Goal: Task Accomplishment & Management: Manage account settings

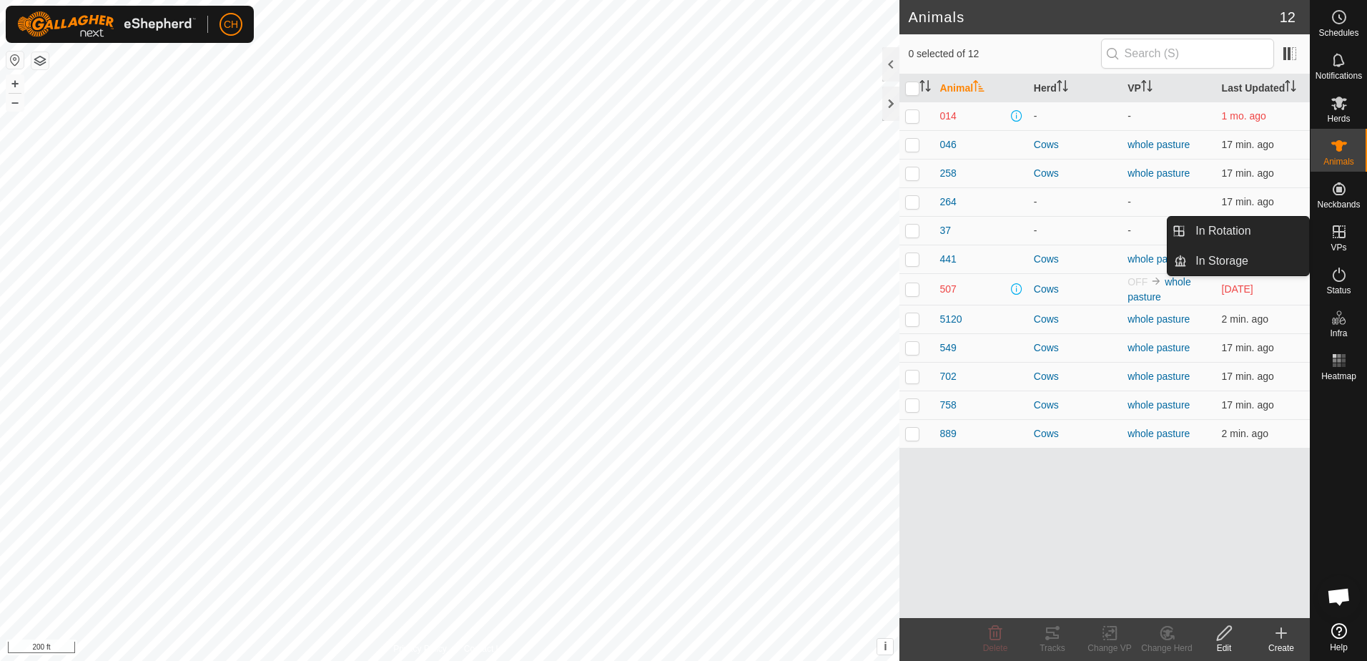
click at [1334, 237] on icon at bounding box center [1339, 231] width 17 height 17
click at [1338, 234] on icon at bounding box center [1339, 231] width 13 height 13
click at [1265, 232] on link "In Rotation" at bounding box center [1248, 231] width 122 height 29
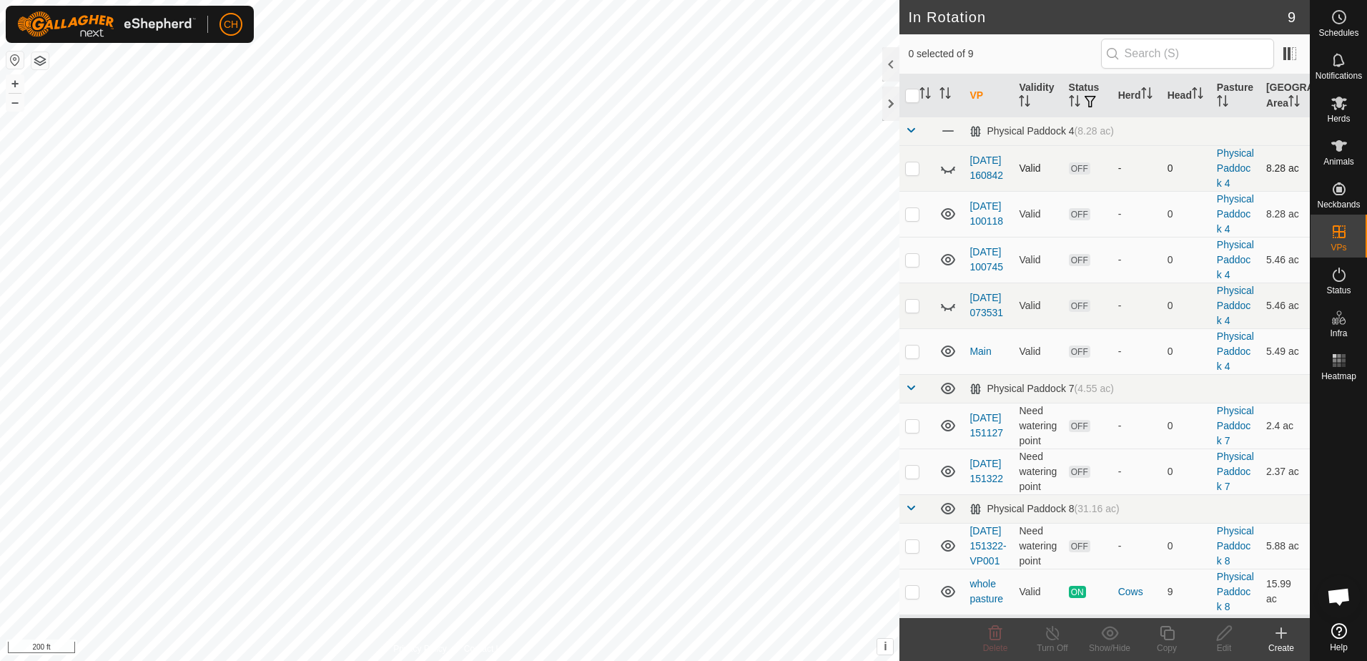
click at [947, 172] on icon at bounding box center [948, 170] width 14 height 6
click at [949, 314] on icon at bounding box center [948, 305] width 17 height 17
click at [914, 591] on p-checkbox at bounding box center [912, 591] width 14 height 11
checkbox input "true"
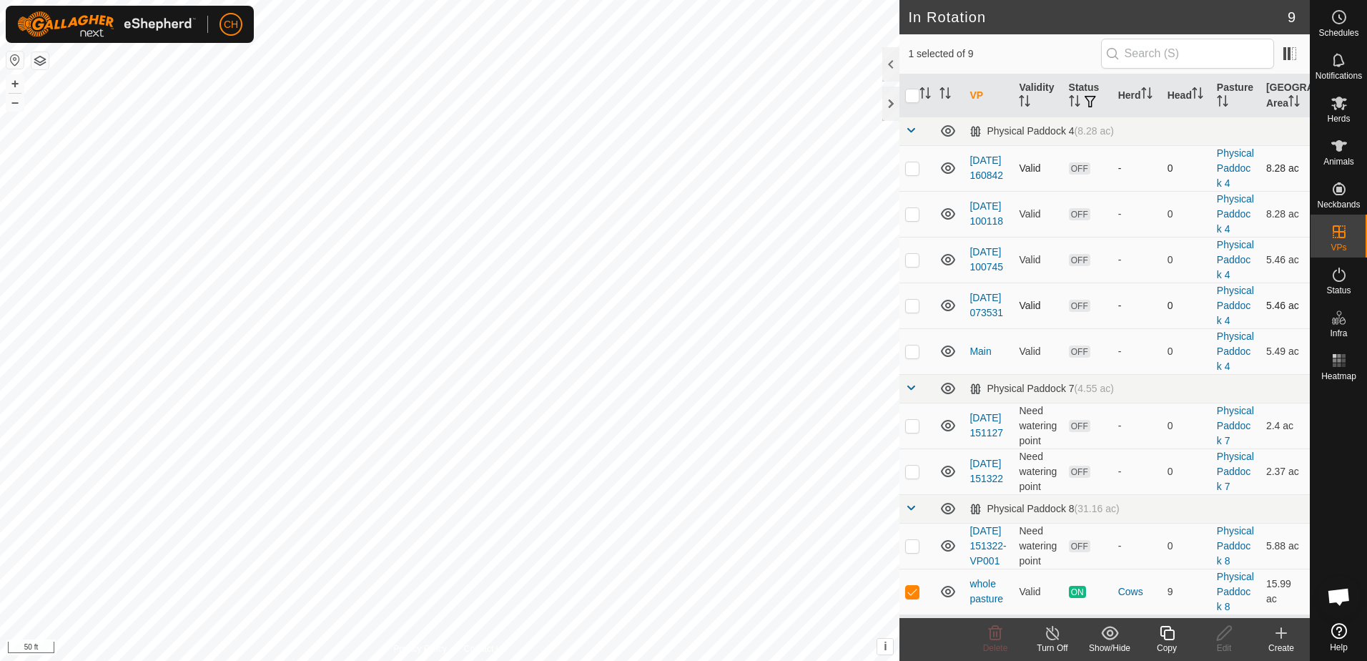
scroll to position [0, 0]
click at [952, 177] on icon at bounding box center [948, 167] width 17 height 17
click at [947, 222] on icon at bounding box center [948, 213] width 17 height 17
click at [950, 268] on icon at bounding box center [948, 259] width 17 height 17
click at [948, 311] on icon at bounding box center [948, 305] width 14 height 11
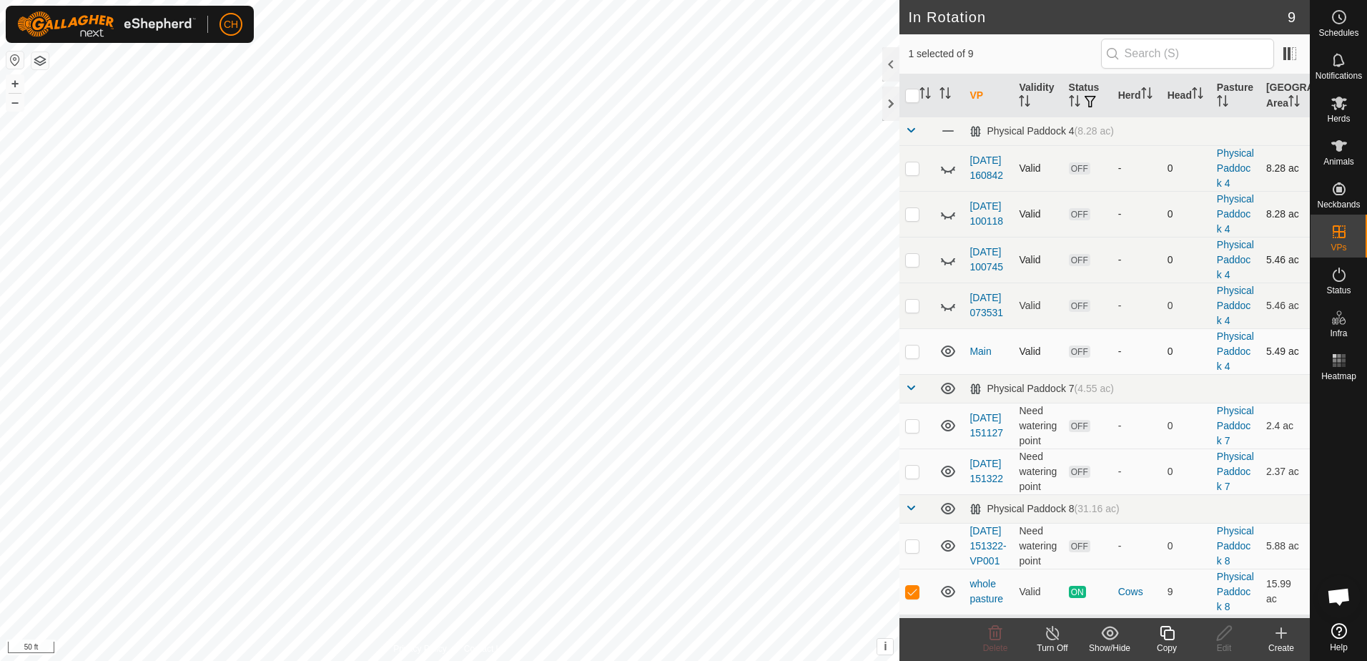
drag, startPoint x: 947, startPoint y: 417, endPoint x: 947, endPoint y: 432, distance: 15.0
click at [947, 360] on icon at bounding box center [948, 350] width 17 height 17
click at [948, 417] on icon at bounding box center [948, 425] width 17 height 17
click at [950, 463] on icon at bounding box center [948, 471] width 17 height 17
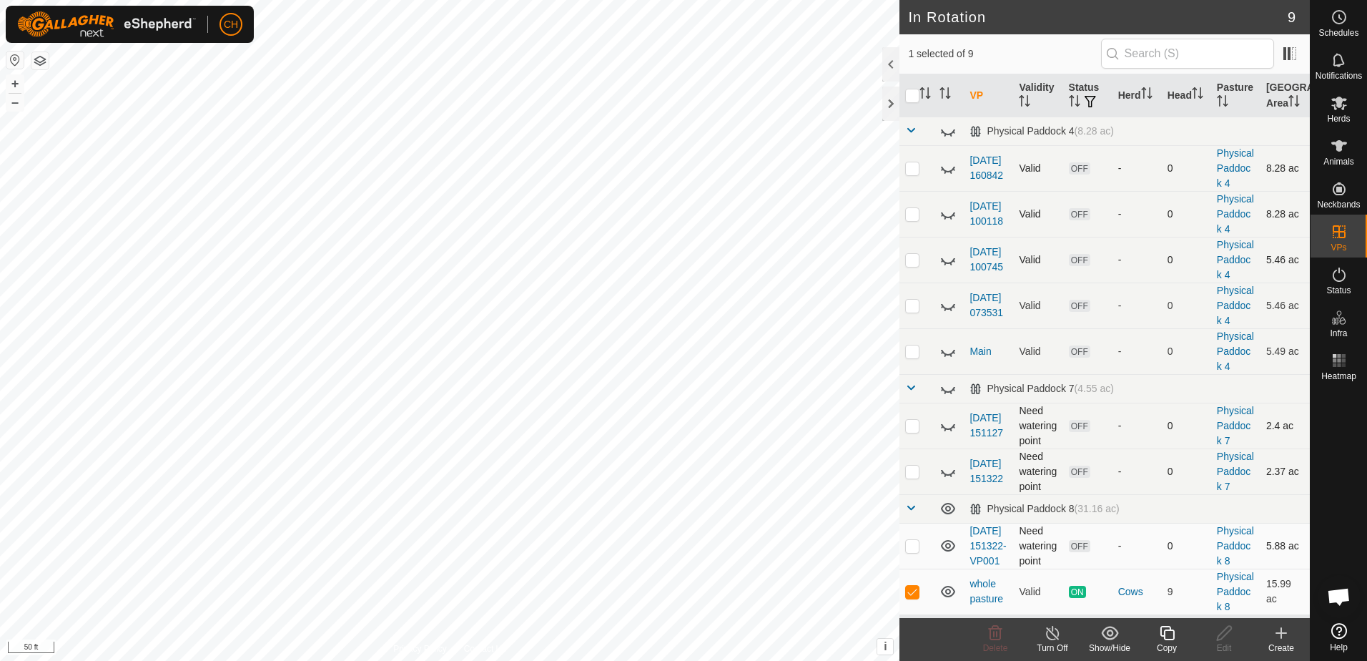
click at [946, 540] on icon at bounding box center [948, 545] width 14 height 11
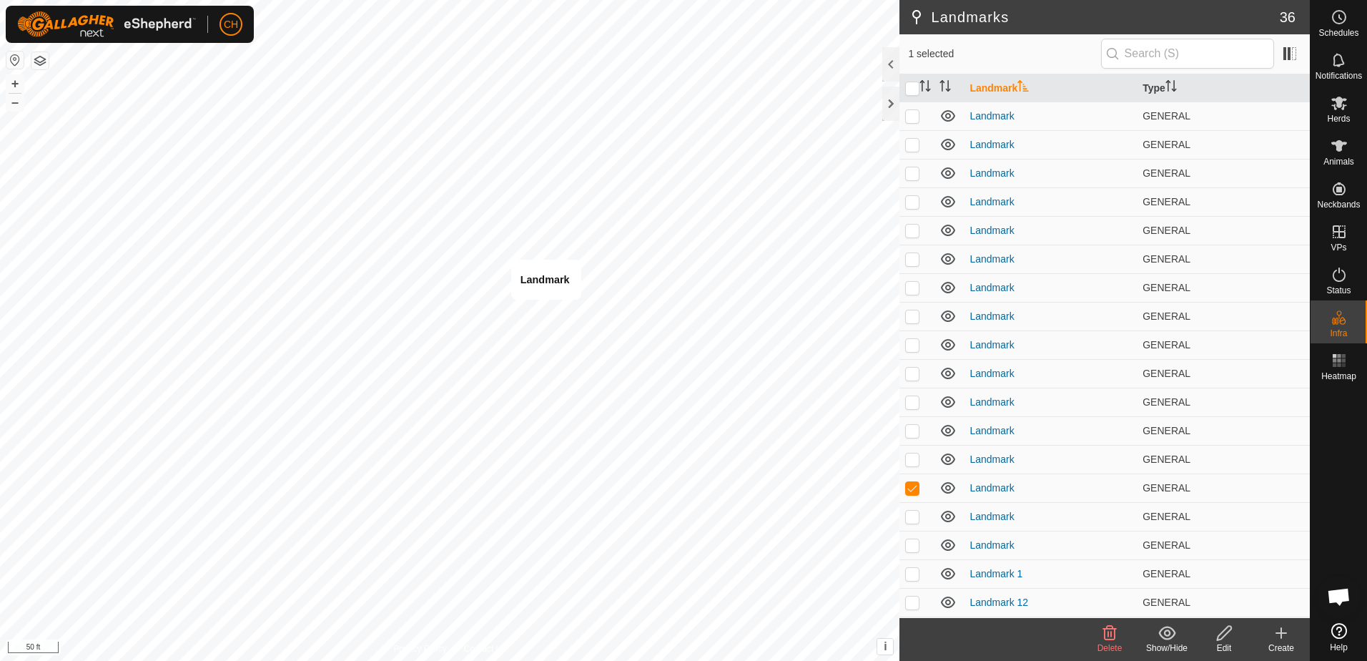
checkbox input "false"
checkbox input "true"
click at [913, 491] on p-checkbox at bounding box center [912, 487] width 14 height 11
checkbox input "true"
click at [907, 459] on p-checkbox at bounding box center [912, 458] width 14 height 11
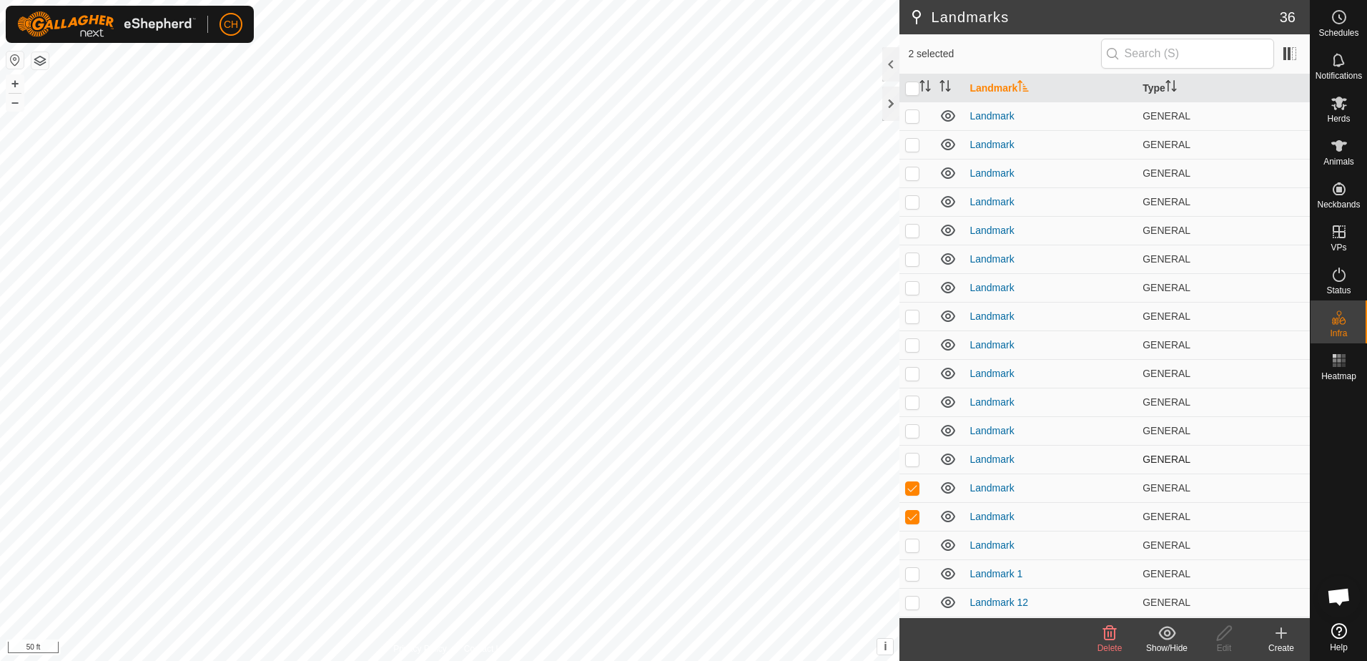
checkbox input "true"
click at [917, 434] on p-checkbox at bounding box center [912, 430] width 14 height 11
checkbox input "true"
click at [912, 403] on p-checkbox at bounding box center [912, 401] width 14 height 11
checkbox input "true"
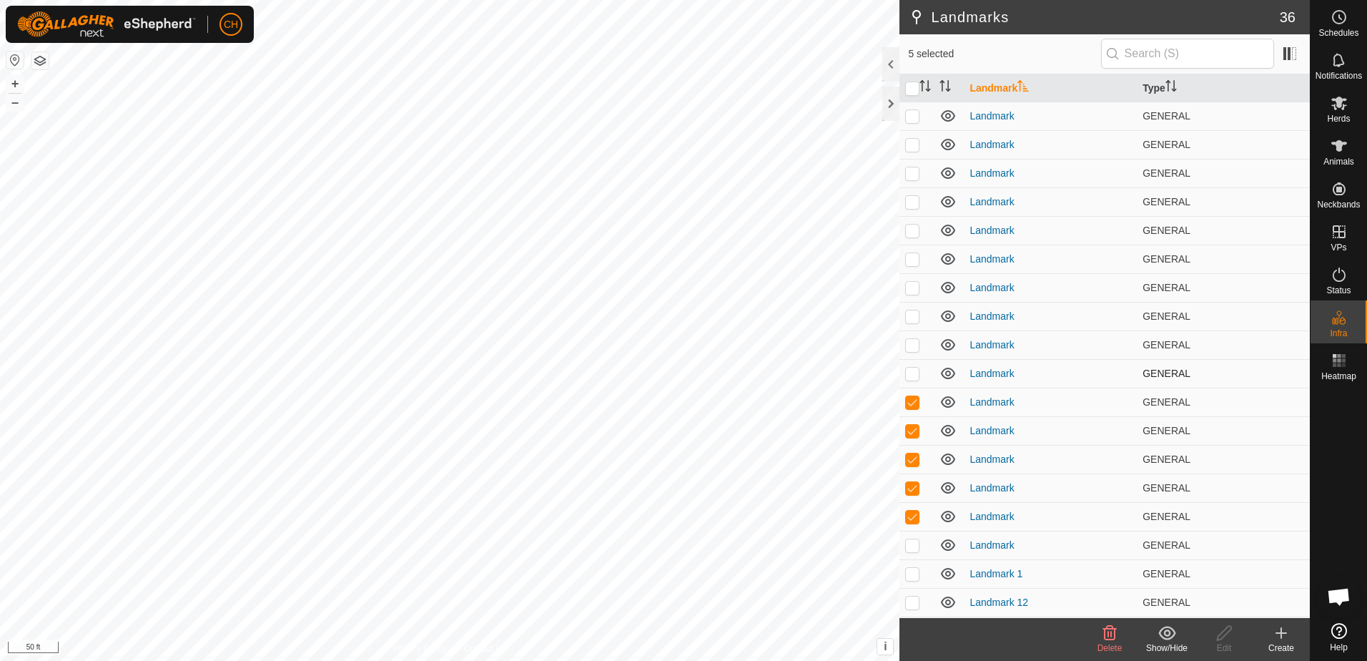
click at [910, 377] on p-checkbox at bounding box center [912, 373] width 14 height 11
checkbox input "true"
click at [913, 340] on p-checkbox at bounding box center [912, 344] width 14 height 11
checkbox input "true"
click at [912, 315] on p-checkbox at bounding box center [912, 315] width 14 height 11
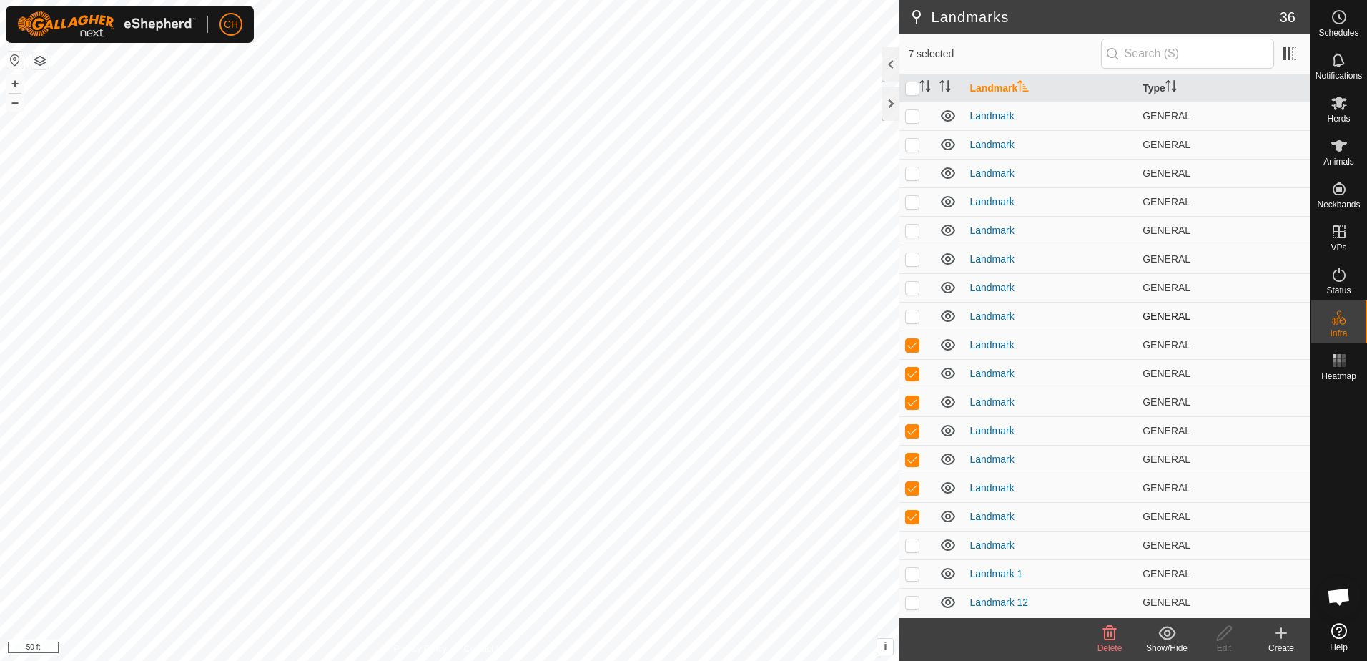
checkbox input "true"
click at [911, 285] on p-checkbox at bounding box center [912, 287] width 14 height 11
click at [912, 282] on p-checkbox at bounding box center [912, 287] width 14 height 11
checkbox input "false"
click at [912, 255] on p-checkbox at bounding box center [912, 258] width 14 height 11
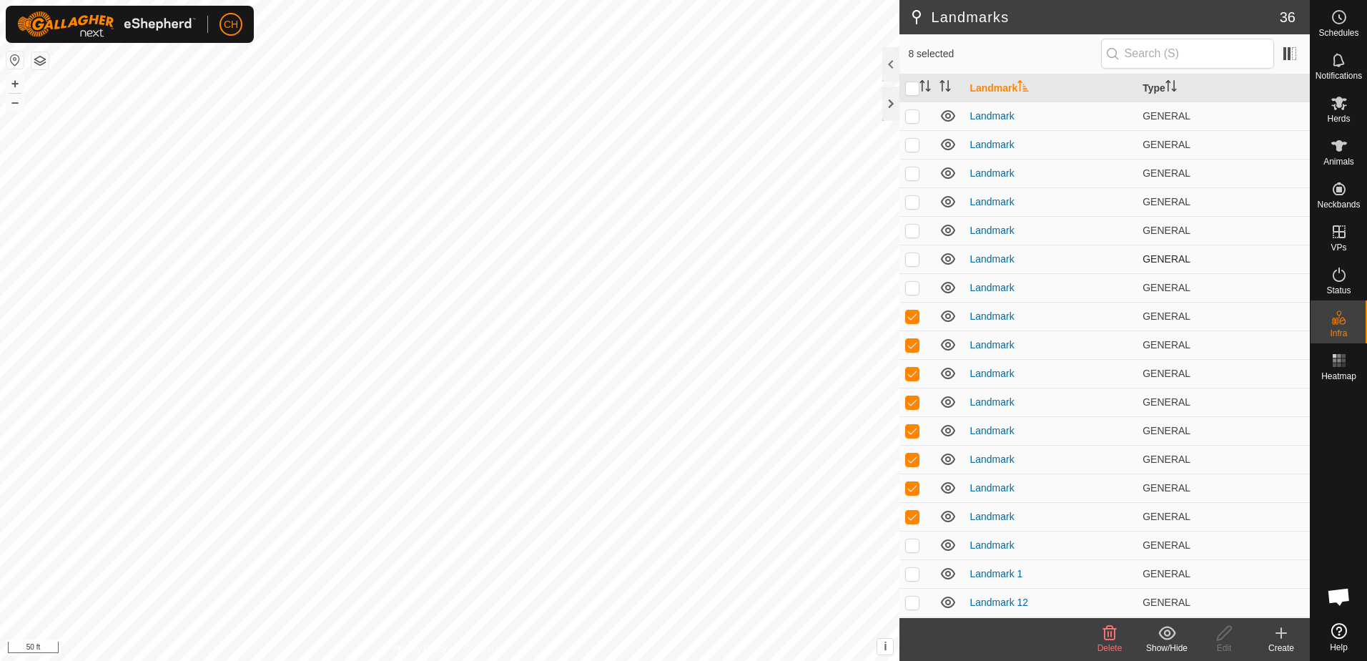
checkbox input "true"
click at [914, 232] on p-checkbox at bounding box center [912, 230] width 14 height 11
checkbox input "true"
click at [909, 201] on p-checkbox at bounding box center [912, 201] width 14 height 11
checkbox input "true"
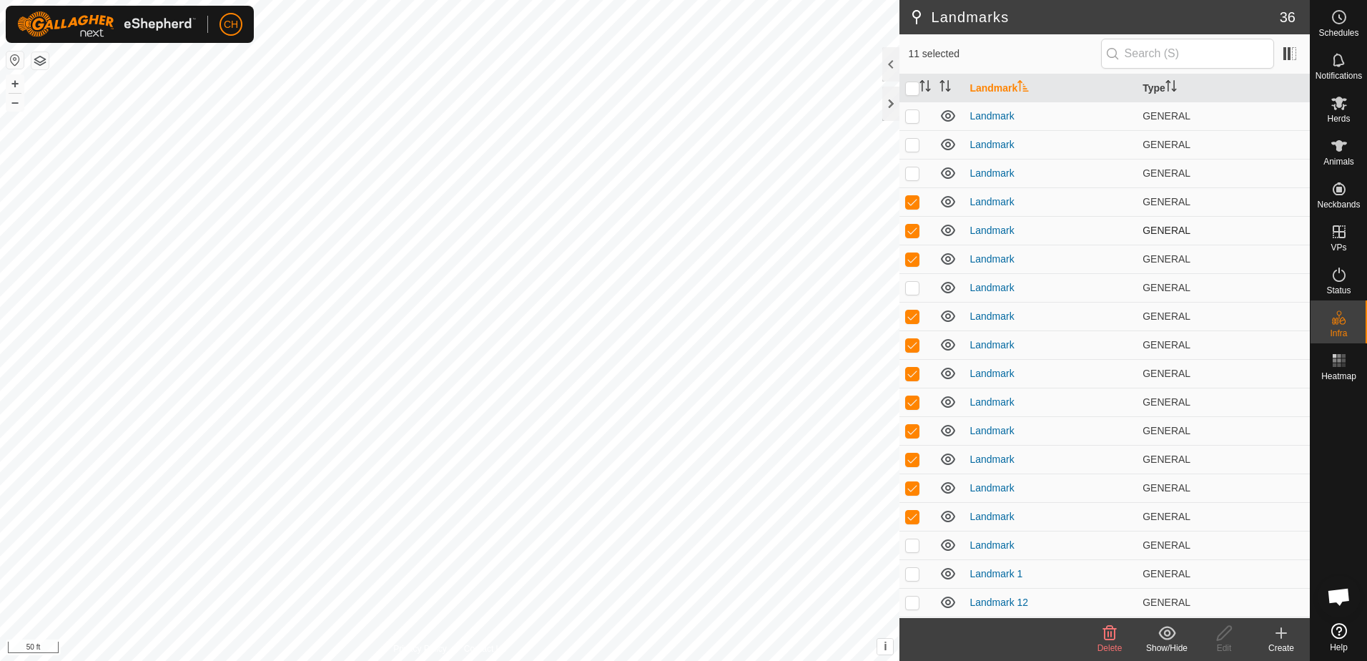
click at [913, 230] on p-checkbox at bounding box center [912, 230] width 14 height 11
checkbox input "false"
click at [914, 174] on p-checkbox at bounding box center [912, 172] width 14 height 11
checkbox input "true"
click at [914, 147] on p-checkbox at bounding box center [912, 144] width 14 height 11
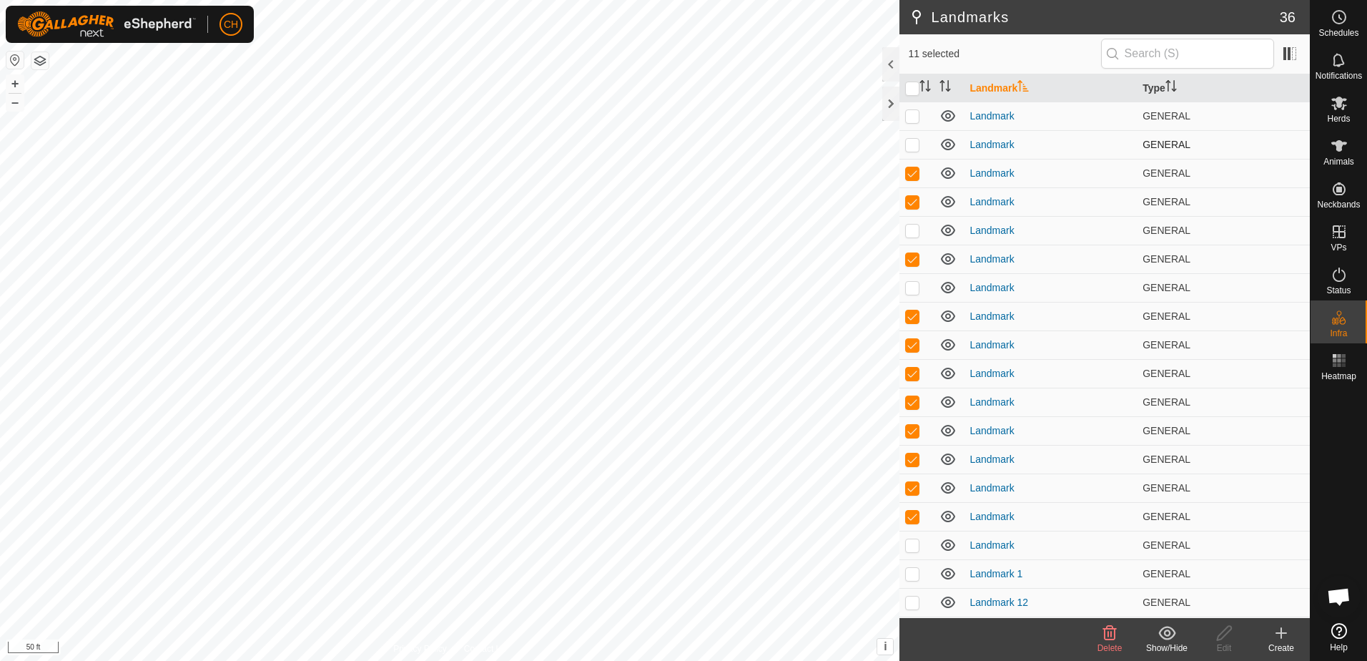
checkbox input "true"
click at [915, 545] on p-checkbox at bounding box center [912, 544] width 14 height 11
checkbox input "false"
click at [912, 574] on p-checkbox at bounding box center [912, 573] width 14 height 11
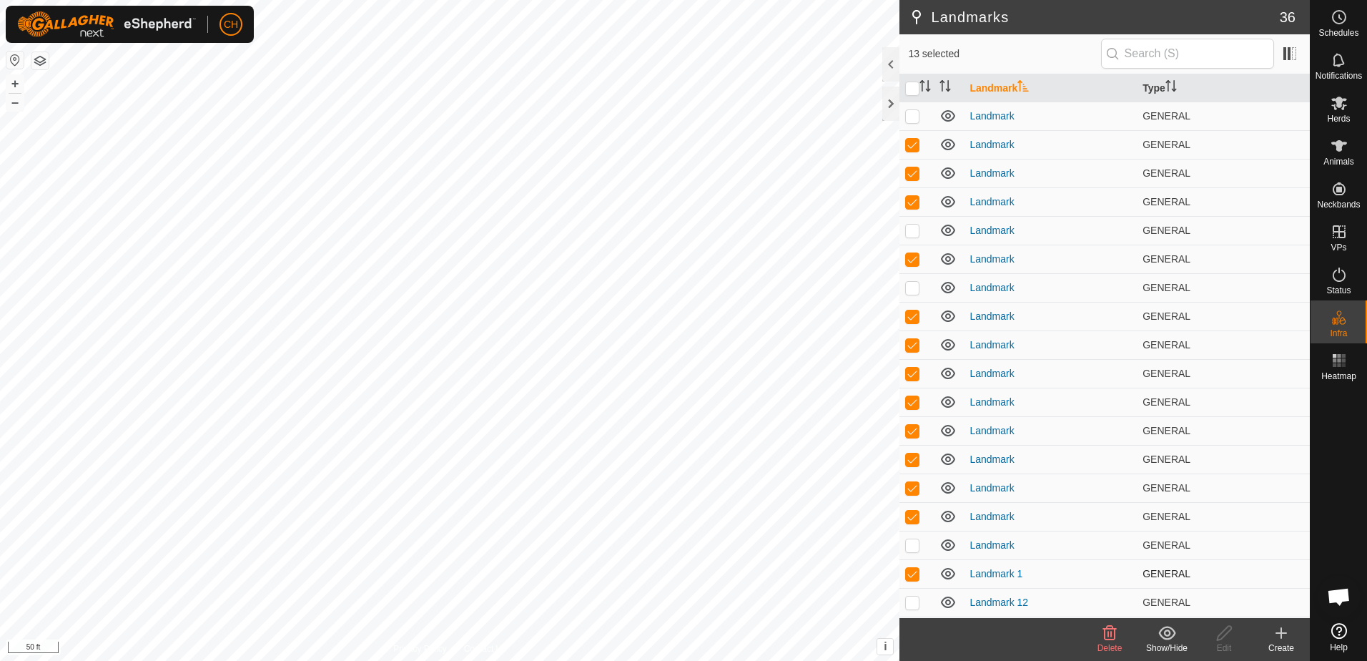
click at [912, 574] on p-checkbox at bounding box center [912, 573] width 14 height 11
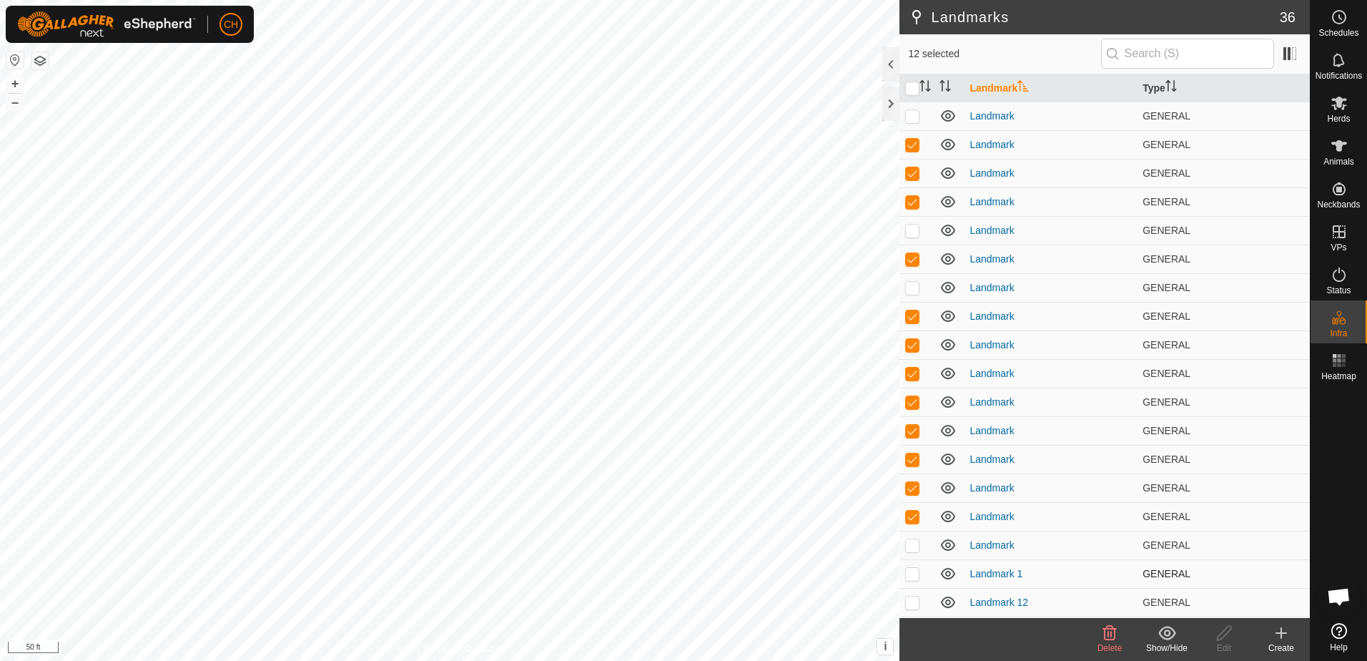
click at [912, 574] on p-checkbox at bounding box center [912, 573] width 14 height 11
checkbox input "false"
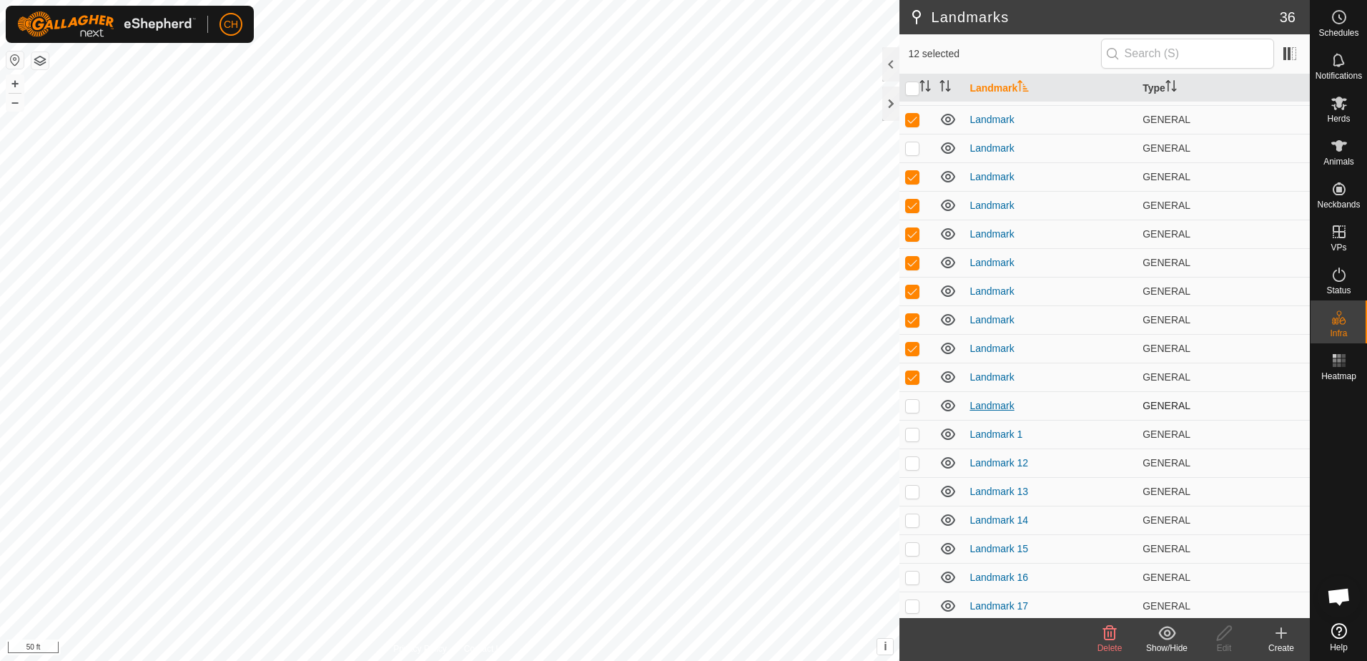
scroll to position [238, 0]
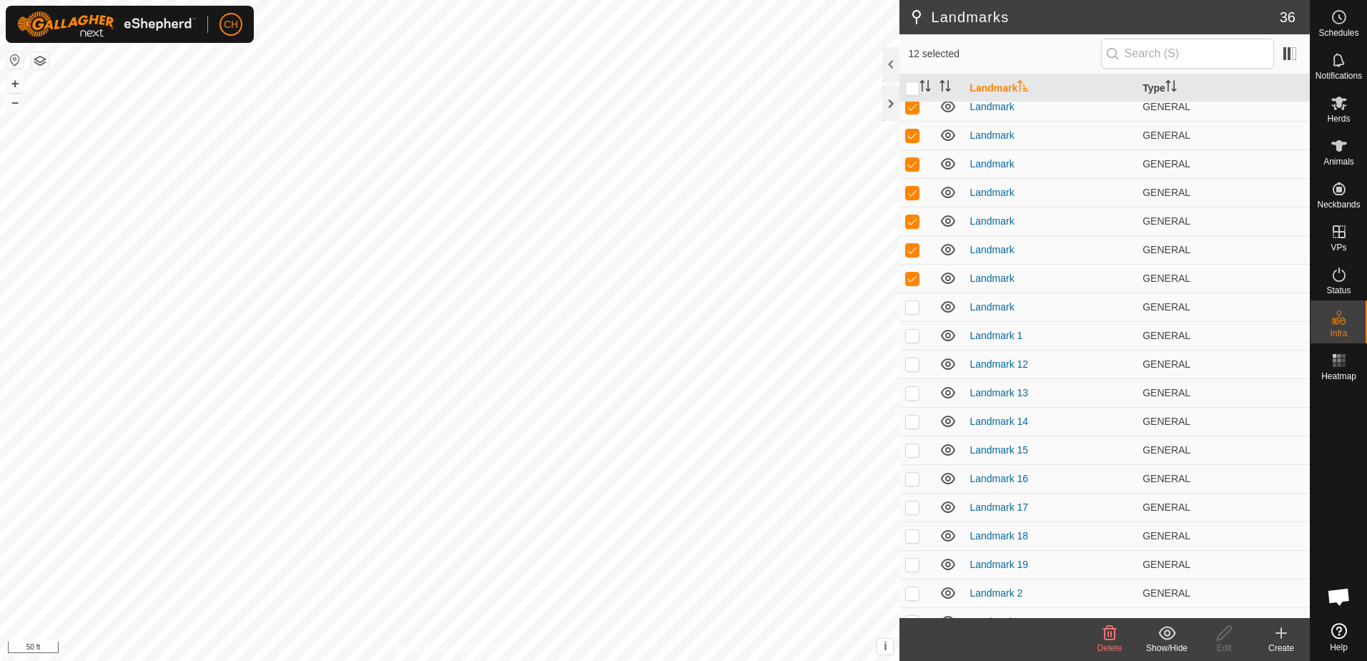
click at [1108, 638] on icon at bounding box center [1110, 633] width 14 height 14
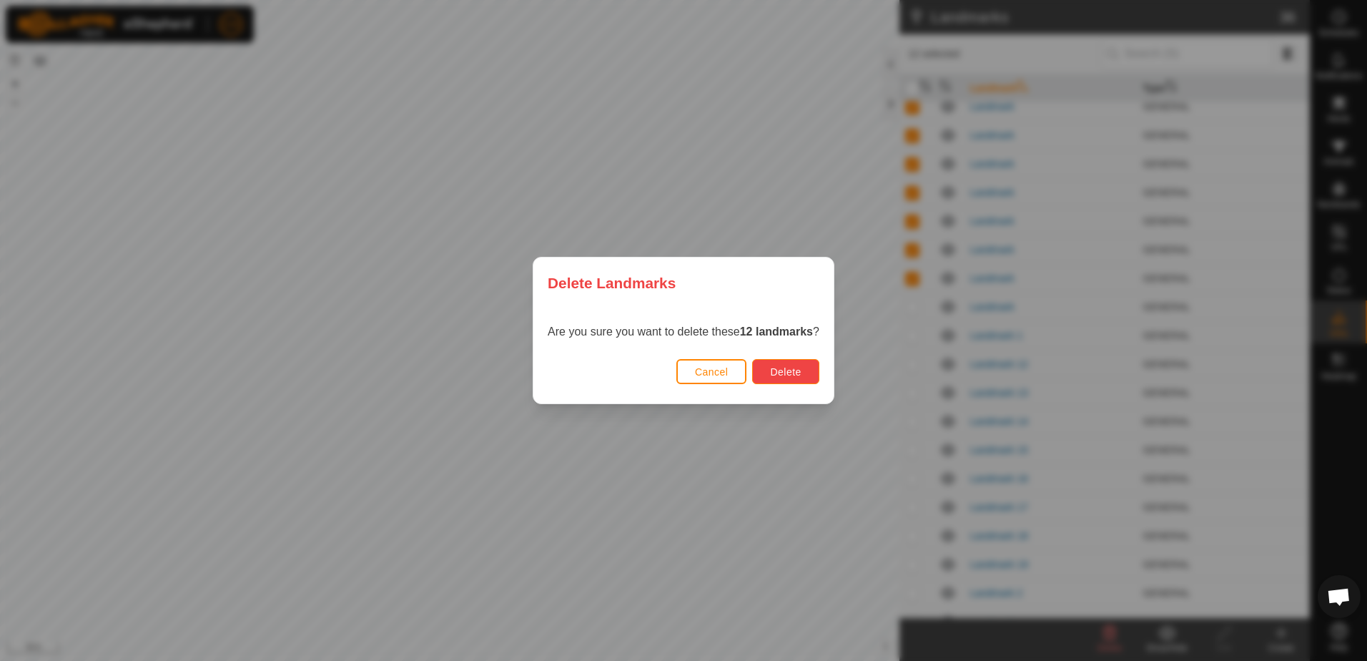
click at [791, 369] on span "Delete" at bounding box center [785, 371] width 31 height 11
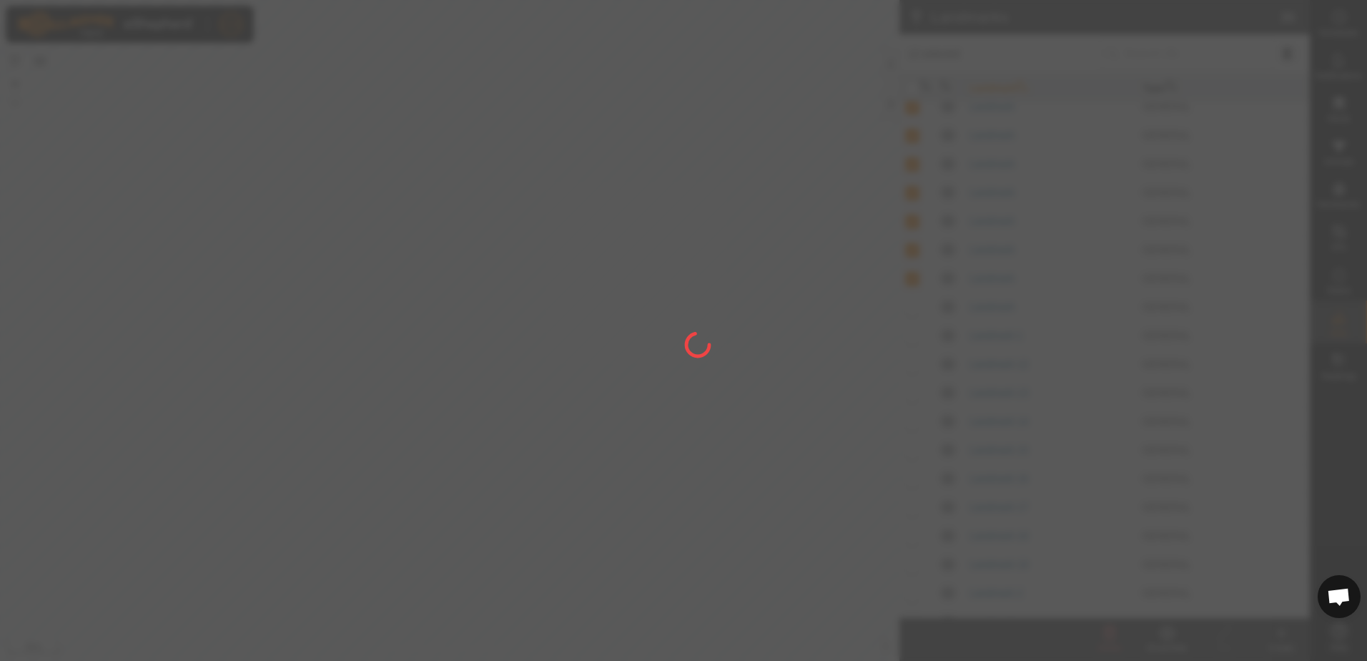
checkbox input "false"
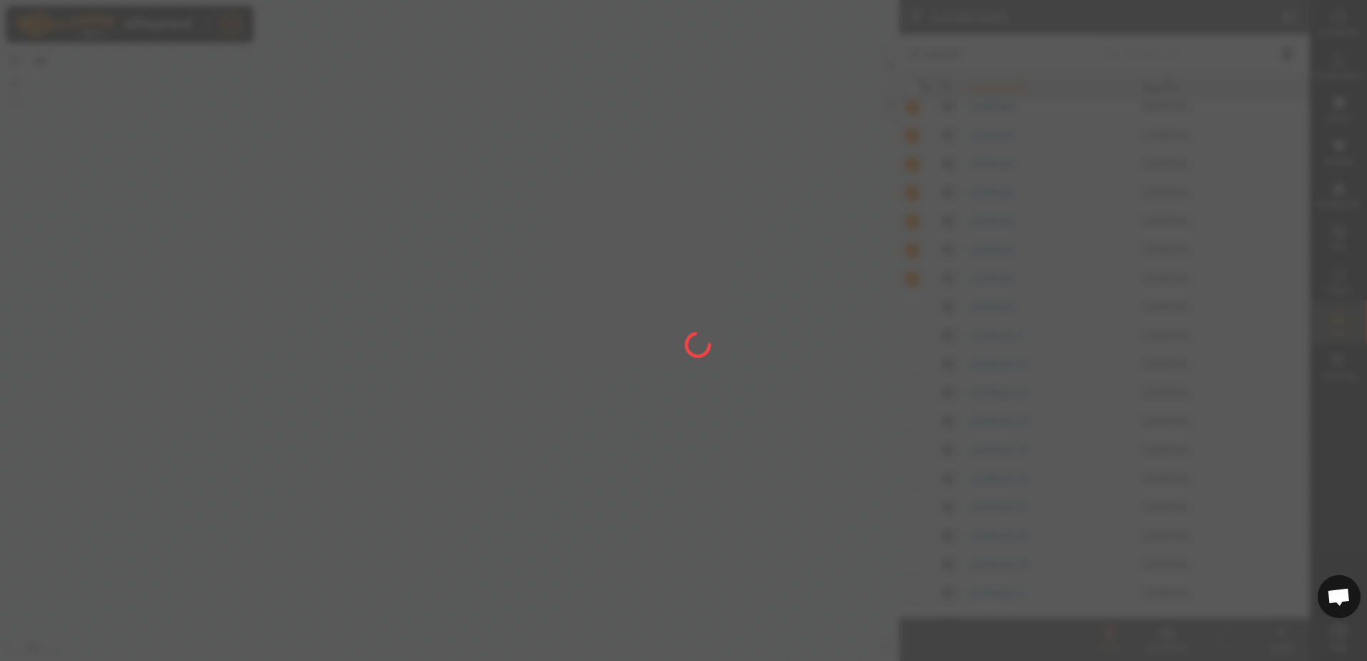
checkbox input "false"
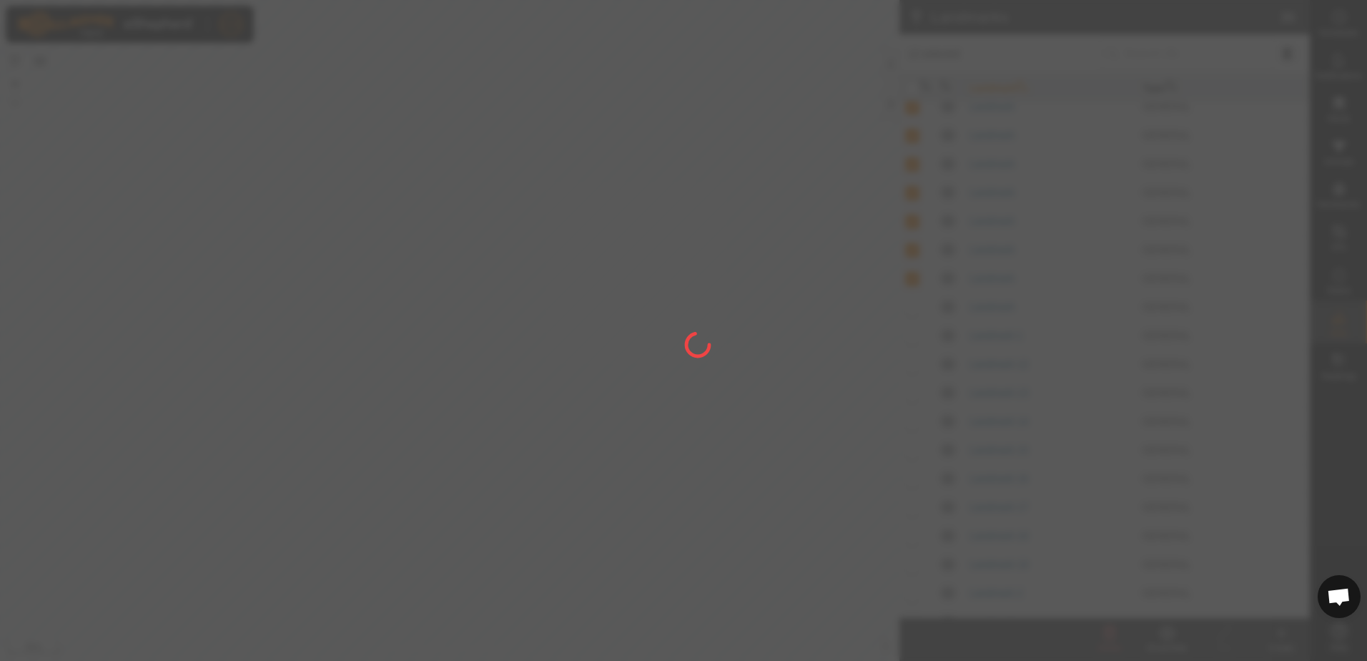
checkbox input "false"
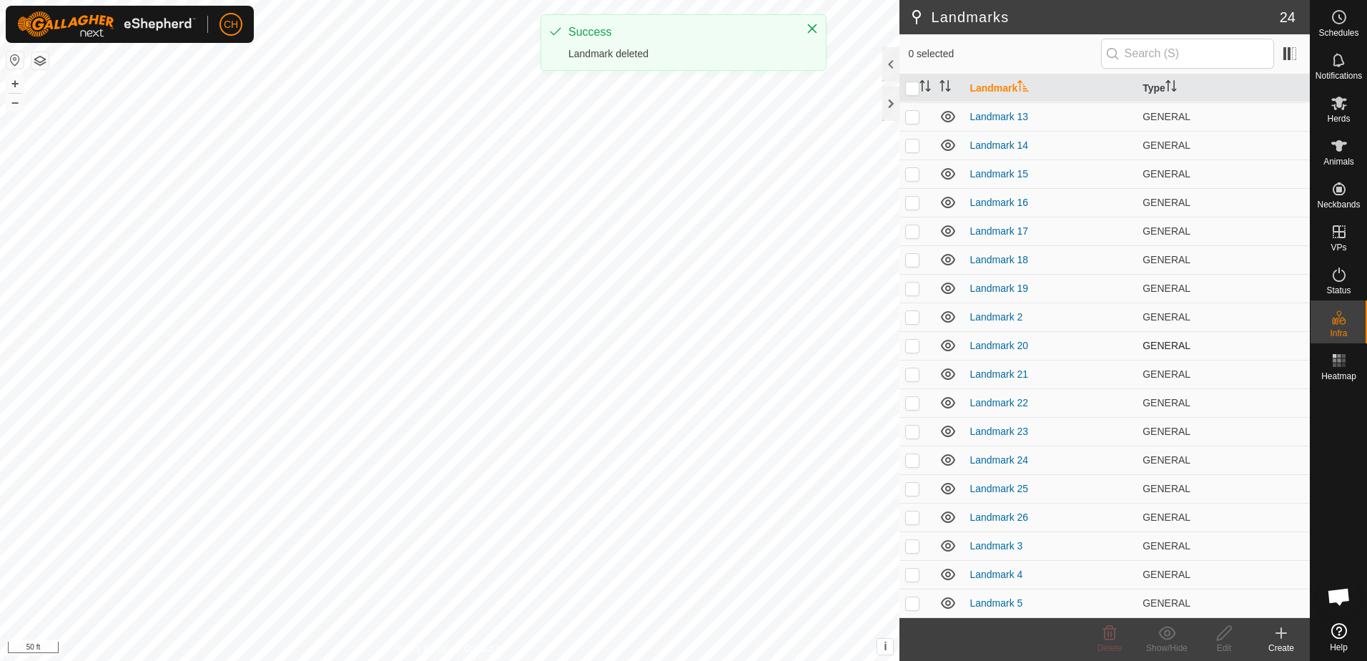
scroll to position [171, 0]
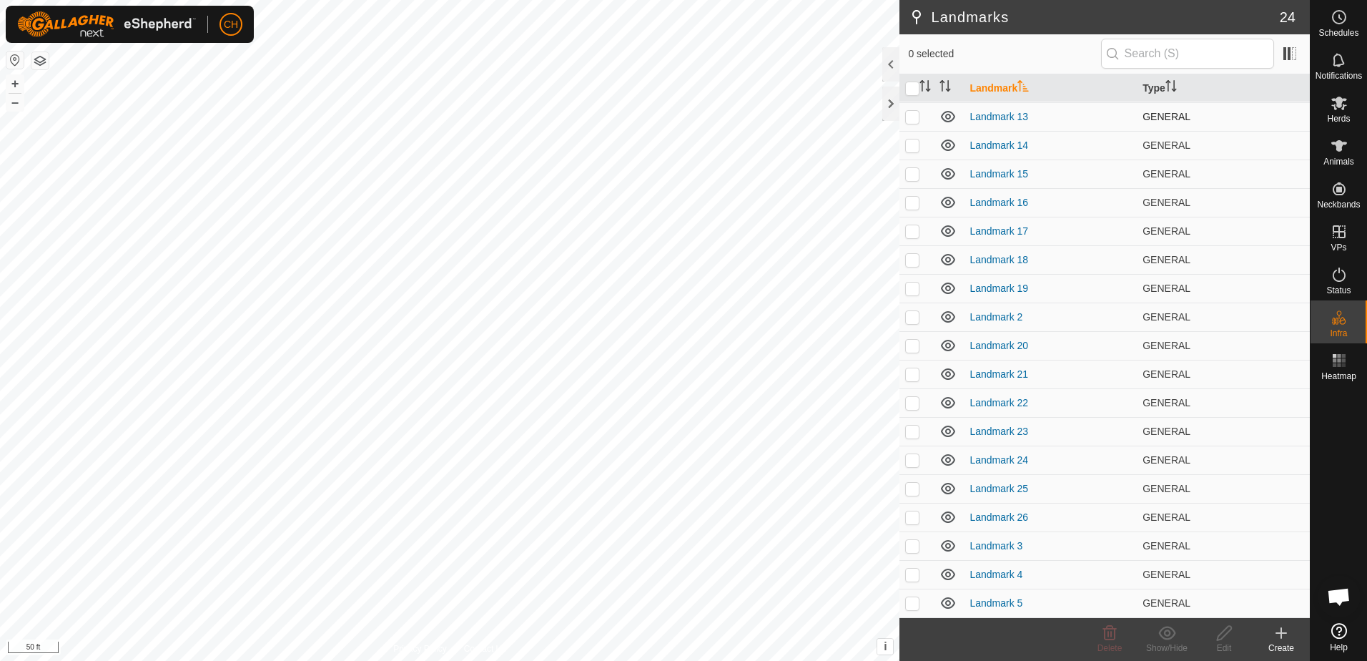
click at [914, 117] on p-checkbox at bounding box center [912, 116] width 14 height 11
checkbox input "true"
click at [913, 144] on p-checkbox at bounding box center [912, 144] width 14 height 11
checkbox input "true"
click at [914, 119] on p-checkbox at bounding box center [912, 116] width 14 height 11
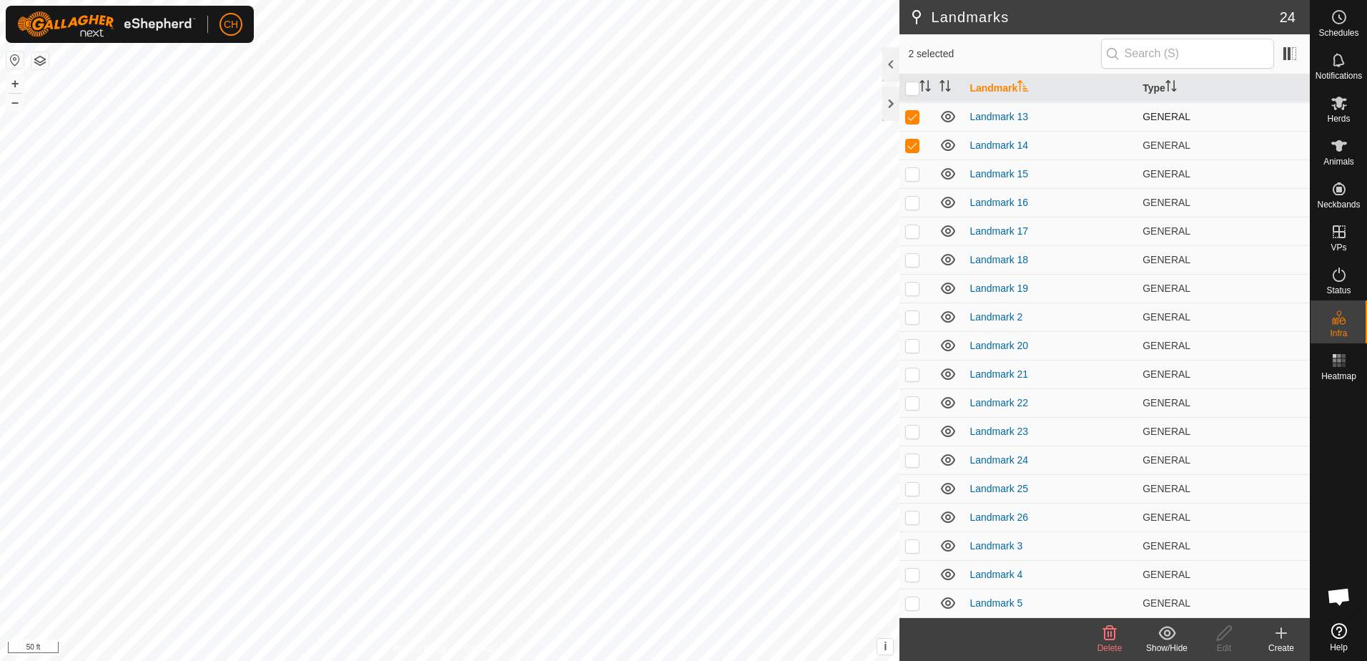
checkbox input "false"
click at [914, 172] on p-checkbox at bounding box center [912, 173] width 14 height 11
checkbox input "false"
click at [912, 202] on p-checkbox at bounding box center [912, 202] width 14 height 11
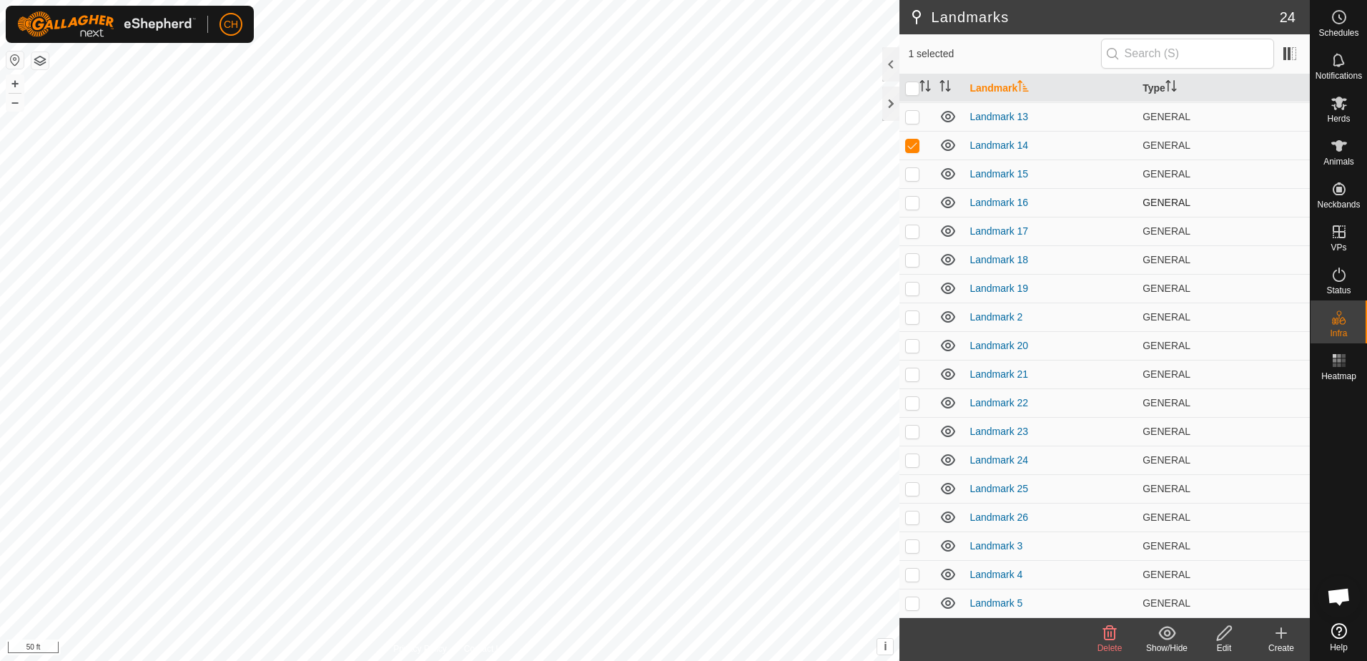
checkbox input "true"
click at [911, 237] on td at bounding box center [916, 231] width 34 height 29
checkbox input "true"
click at [912, 263] on p-checkbox at bounding box center [912, 259] width 14 height 11
checkbox input "true"
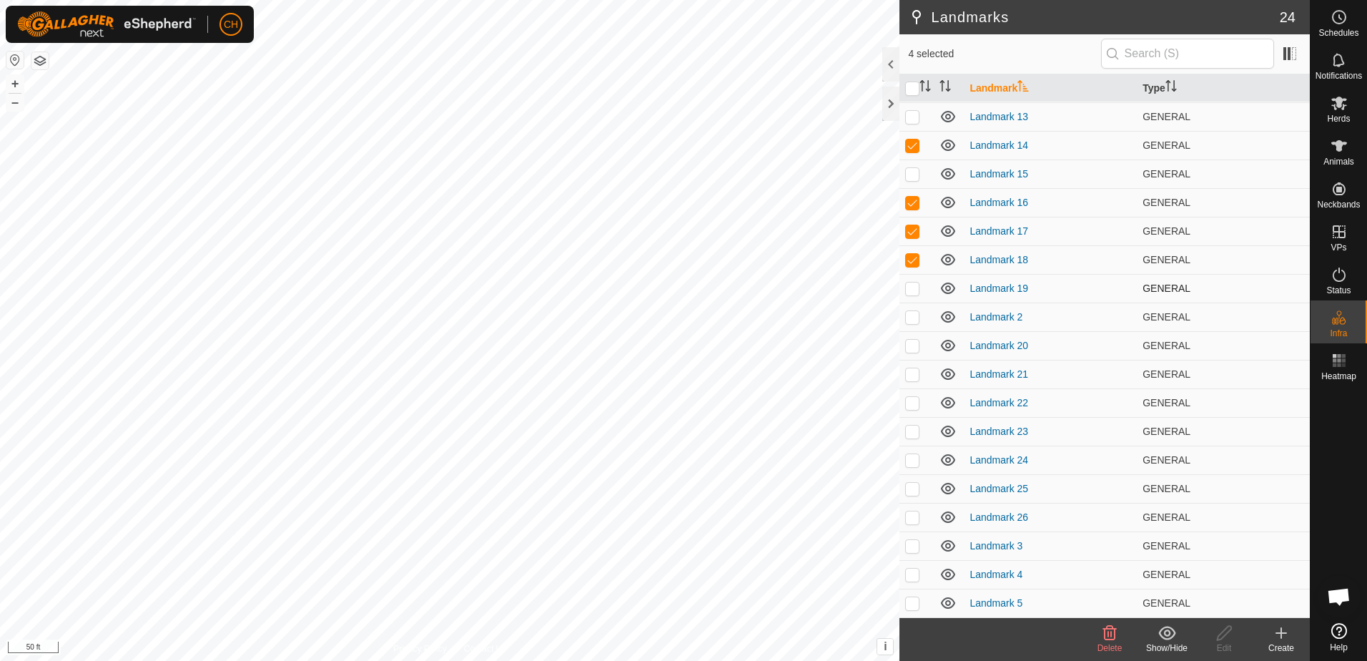
click at [913, 290] on p-checkbox at bounding box center [912, 287] width 14 height 11
checkbox input "true"
click at [1108, 634] on icon at bounding box center [1110, 633] width 14 height 14
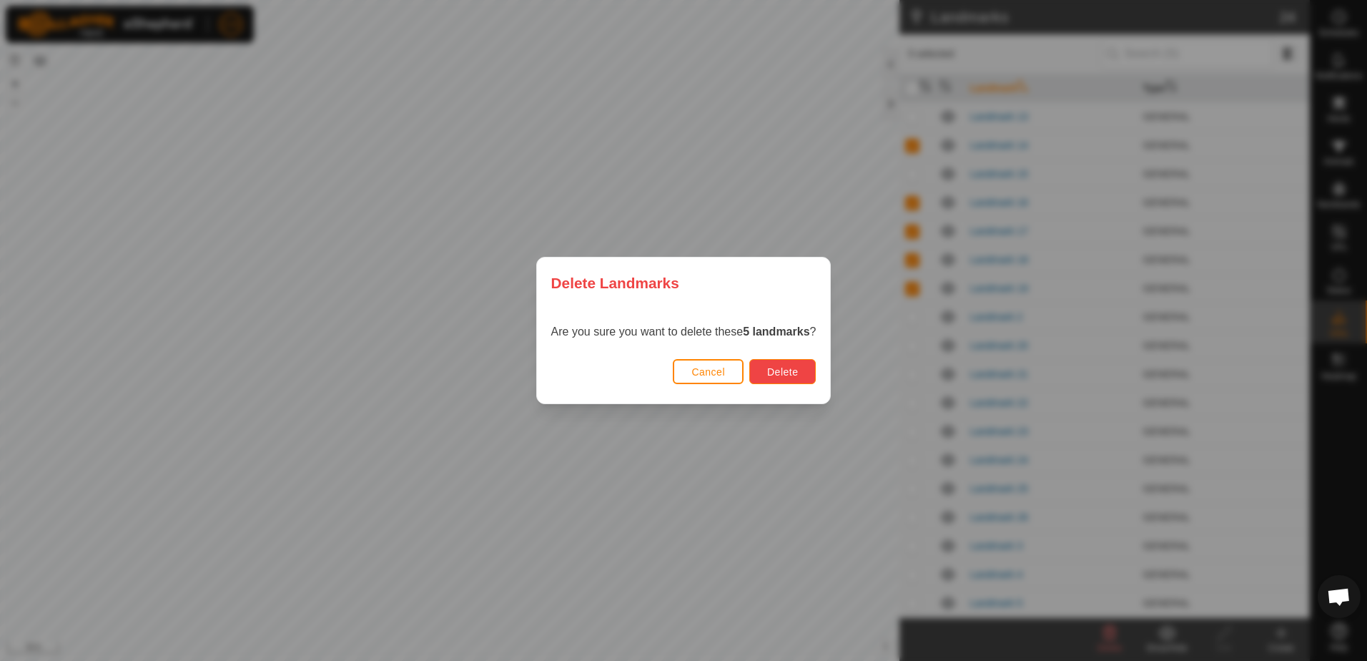
click at [796, 371] on span "Delete" at bounding box center [782, 371] width 31 height 11
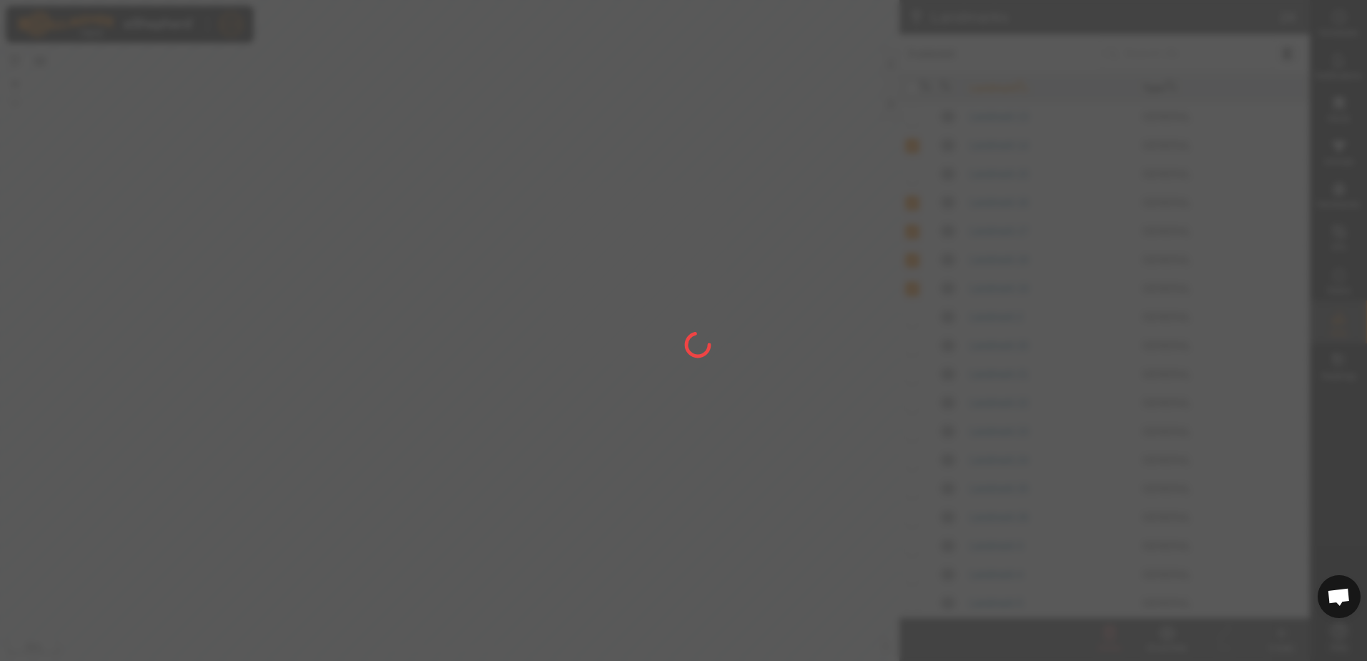
checkbox input "false"
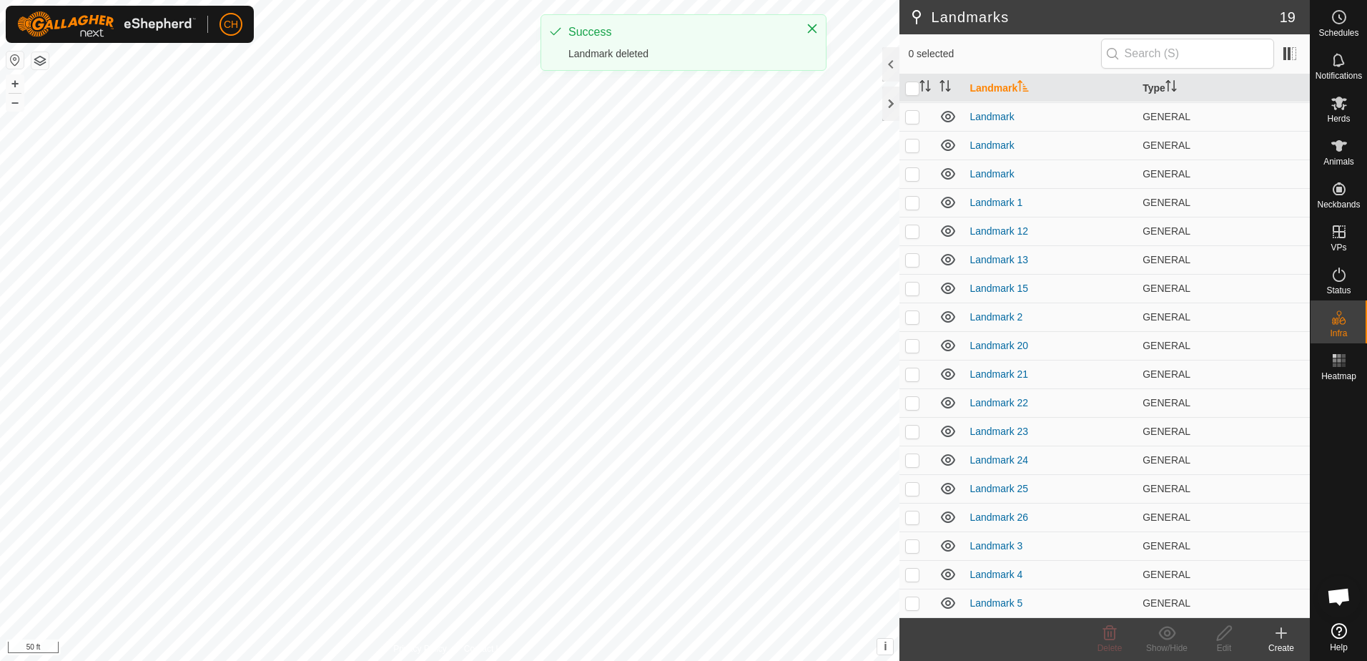
scroll to position [0, 0]
click at [910, 116] on p-checkbox at bounding box center [912, 115] width 14 height 11
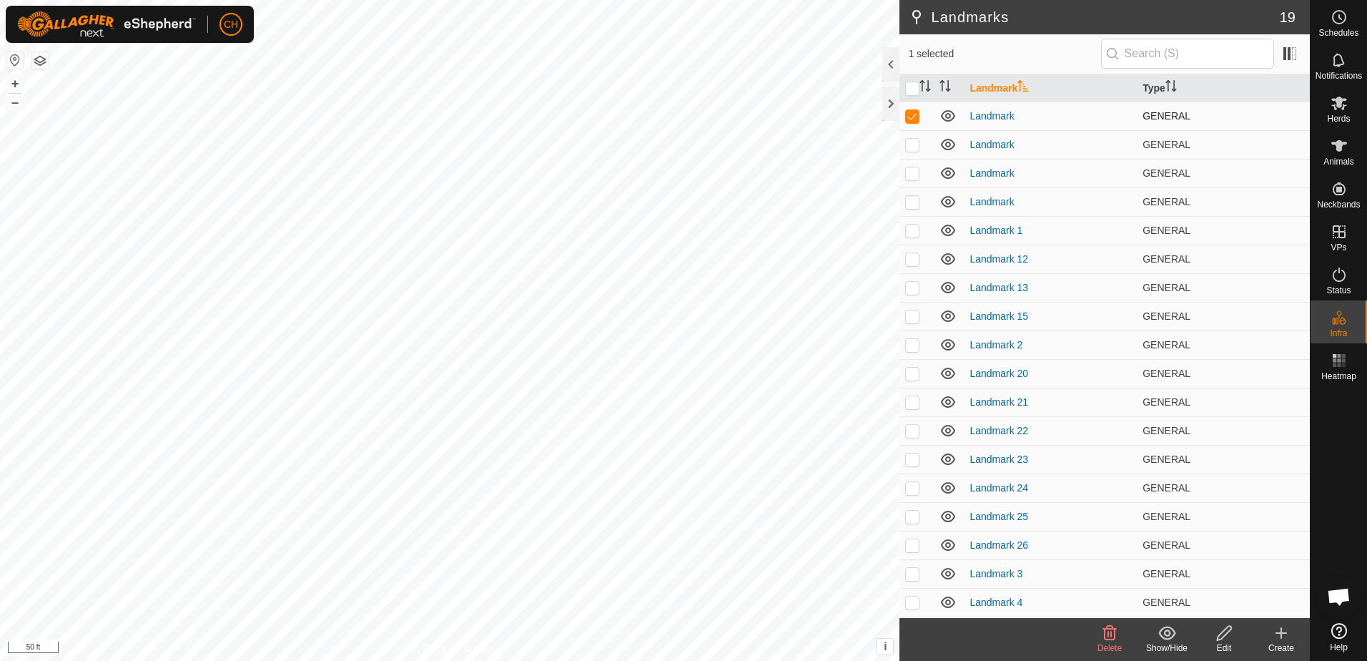
click at [910, 116] on p-checkbox at bounding box center [912, 115] width 14 height 11
checkbox input "false"
click at [911, 144] on p-checkbox at bounding box center [912, 144] width 14 height 11
checkbox input "false"
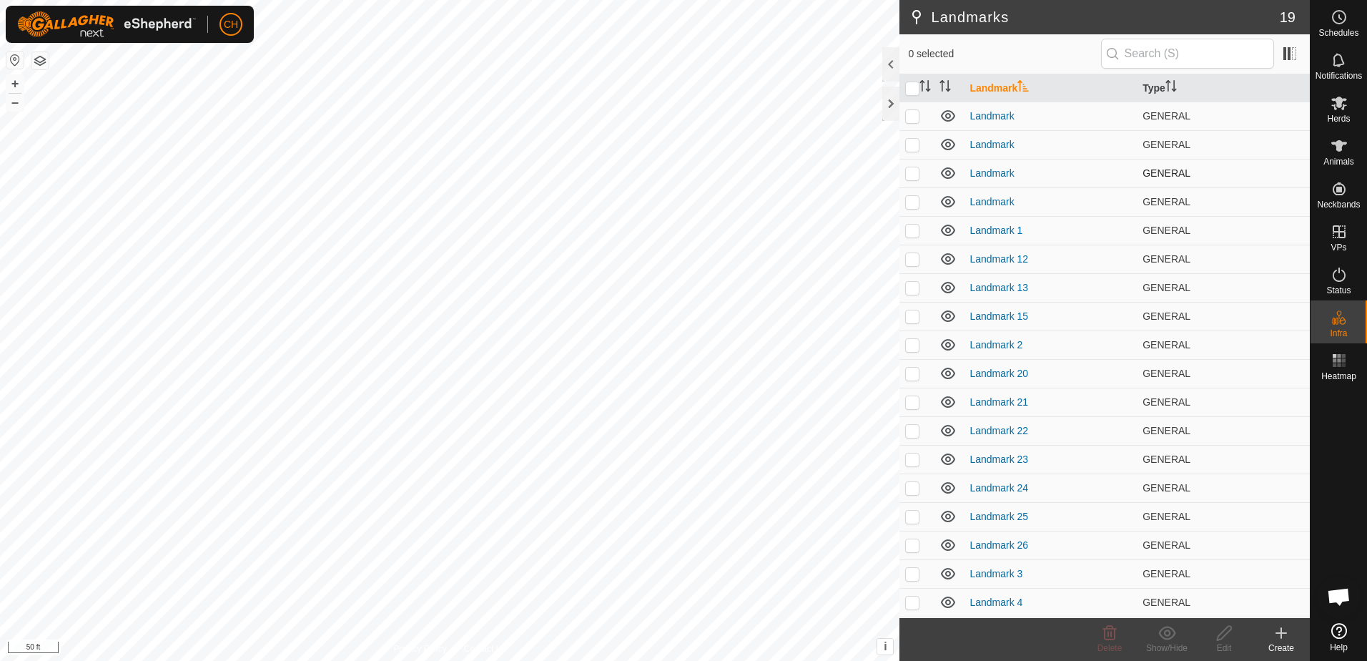
click at [912, 172] on p-checkbox at bounding box center [912, 172] width 14 height 11
checkbox input "false"
drag, startPoint x: 912, startPoint y: 172, endPoint x: 912, endPoint y: 199, distance: 26.5
click at [912, 199] on p-checkbox at bounding box center [912, 201] width 14 height 11
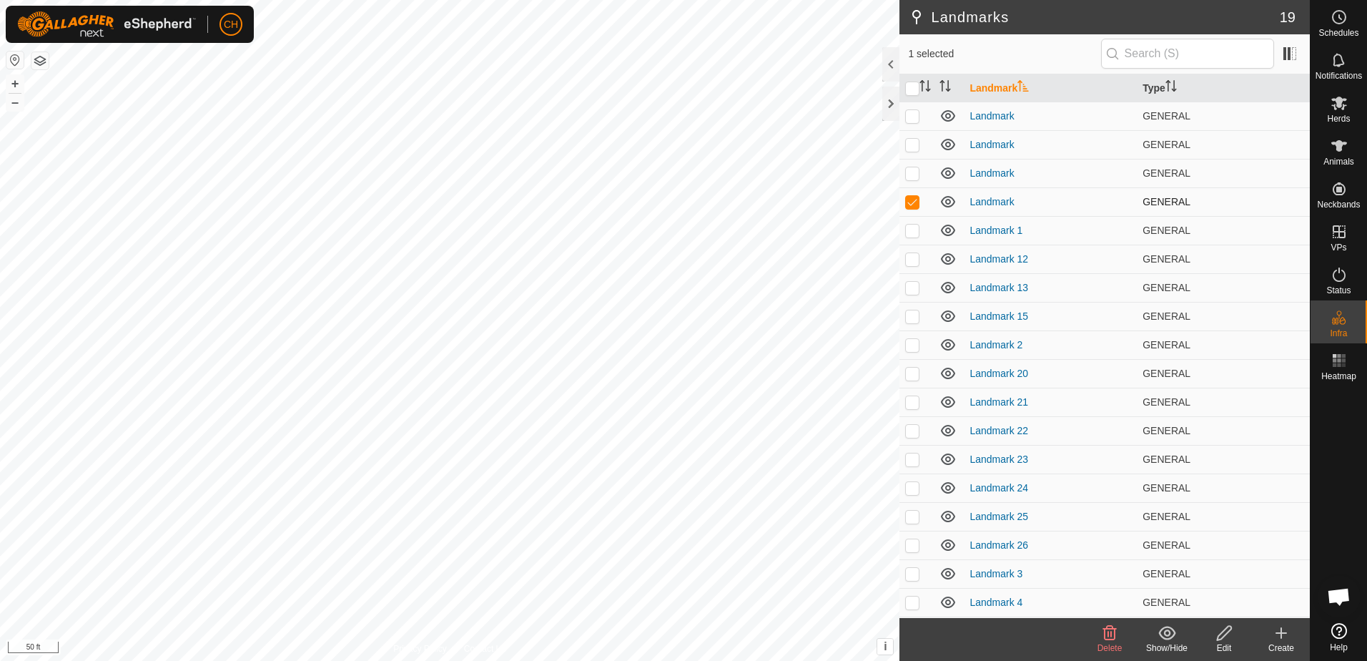
click at [912, 199] on p-checkbox at bounding box center [912, 201] width 14 height 11
checkbox input "false"
click at [912, 230] on p-checkbox at bounding box center [912, 230] width 14 height 11
checkbox input "false"
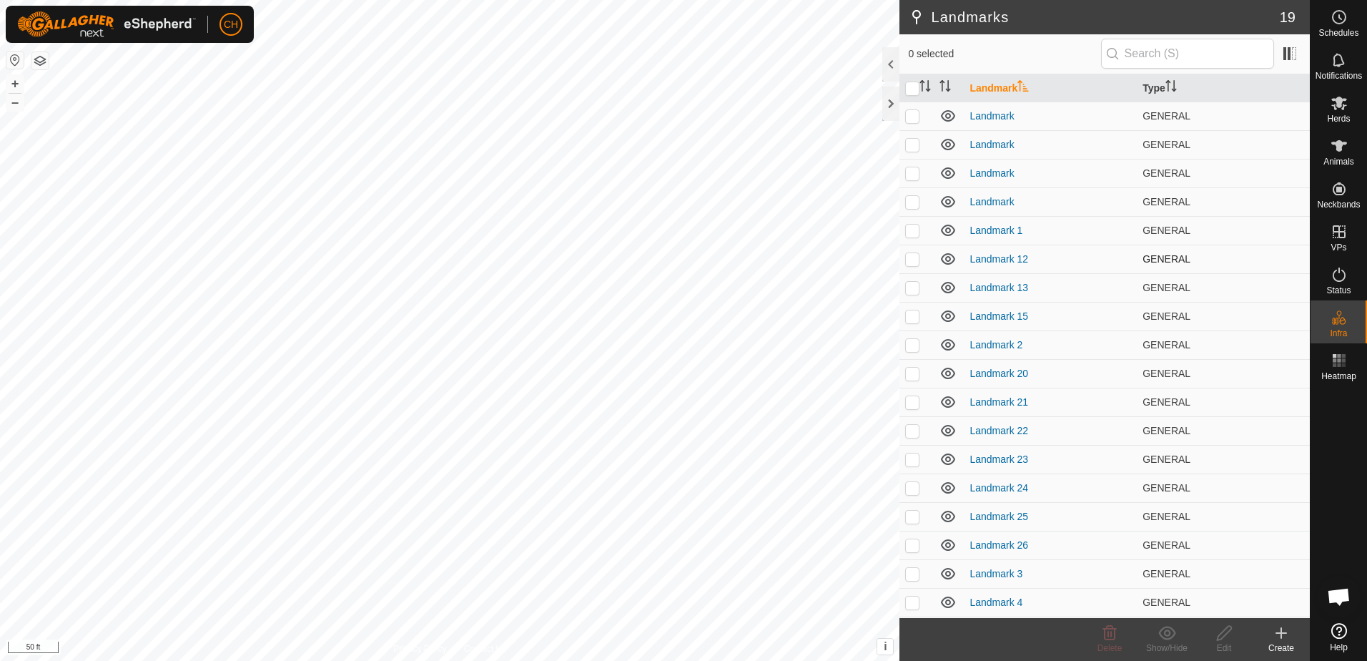
click at [912, 259] on p-checkbox at bounding box center [912, 258] width 14 height 11
checkbox input "false"
click at [914, 285] on p-checkbox at bounding box center [912, 287] width 14 height 11
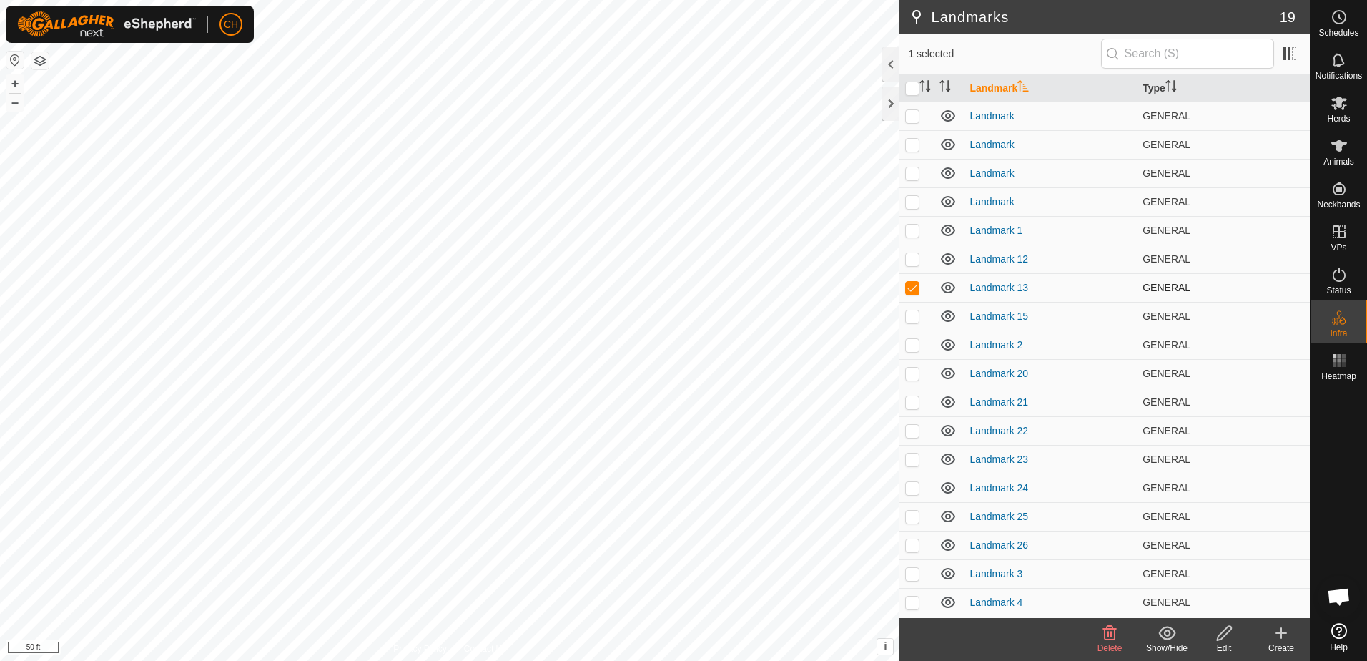
checkbox input "false"
click at [913, 316] on p-checkbox at bounding box center [912, 315] width 14 height 11
checkbox input "false"
click at [912, 344] on p-checkbox at bounding box center [912, 344] width 14 height 11
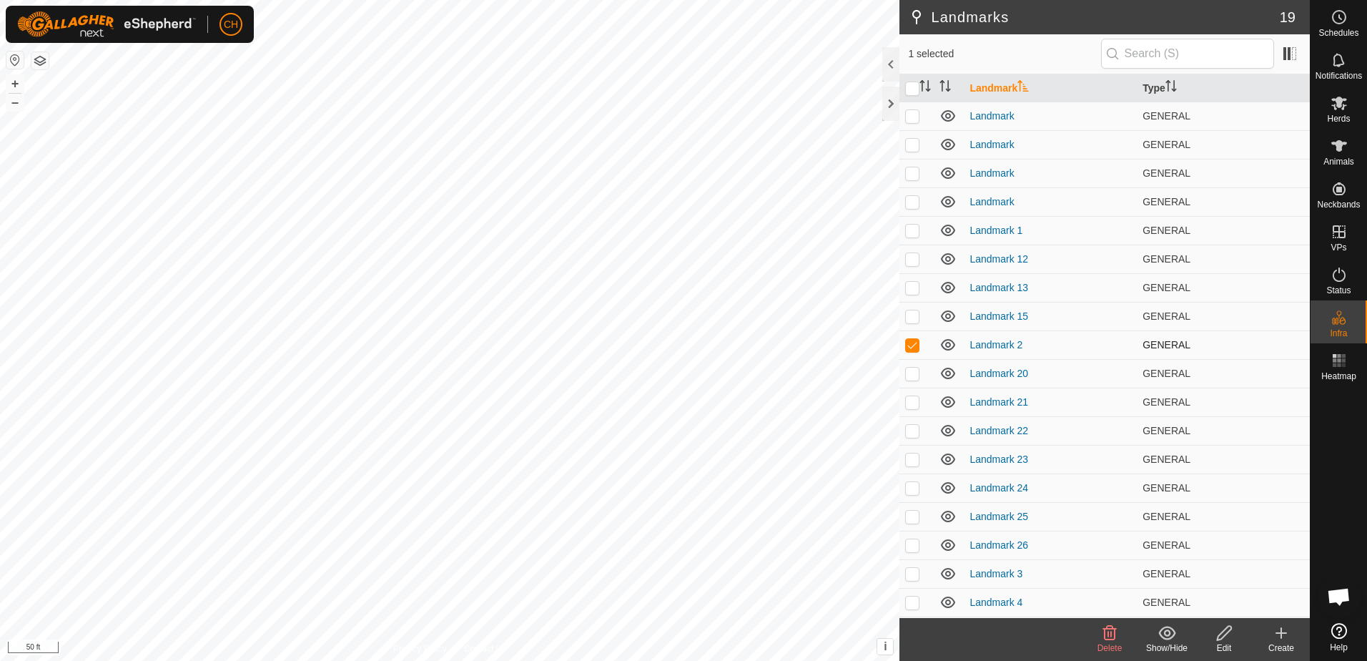
click at [912, 343] on p-checkbox at bounding box center [912, 344] width 14 height 11
checkbox input "false"
click at [912, 372] on p-checkbox at bounding box center [912, 373] width 14 height 11
checkbox input "false"
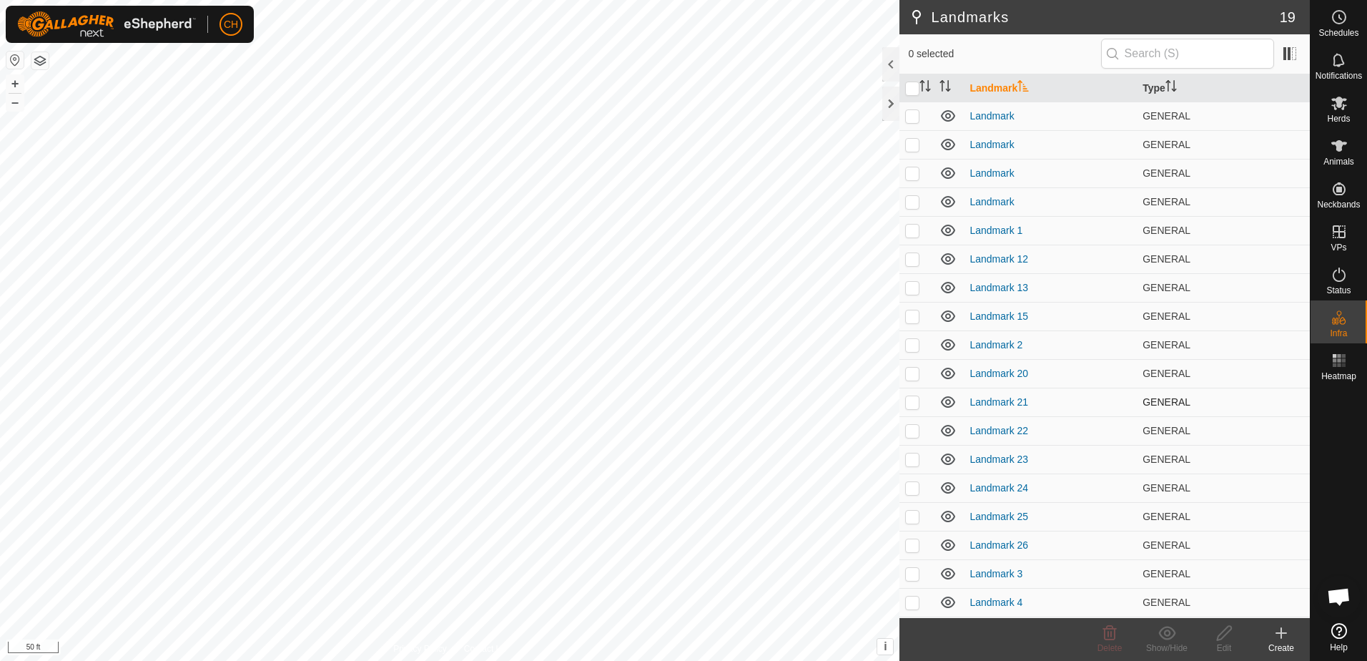
click at [912, 402] on p-checkbox at bounding box center [912, 401] width 14 height 11
click at [912, 404] on p-checkbox at bounding box center [912, 401] width 14 height 11
checkbox input "false"
click at [912, 426] on p-checkbox at bounding box center [912, 430] width 14 height 11
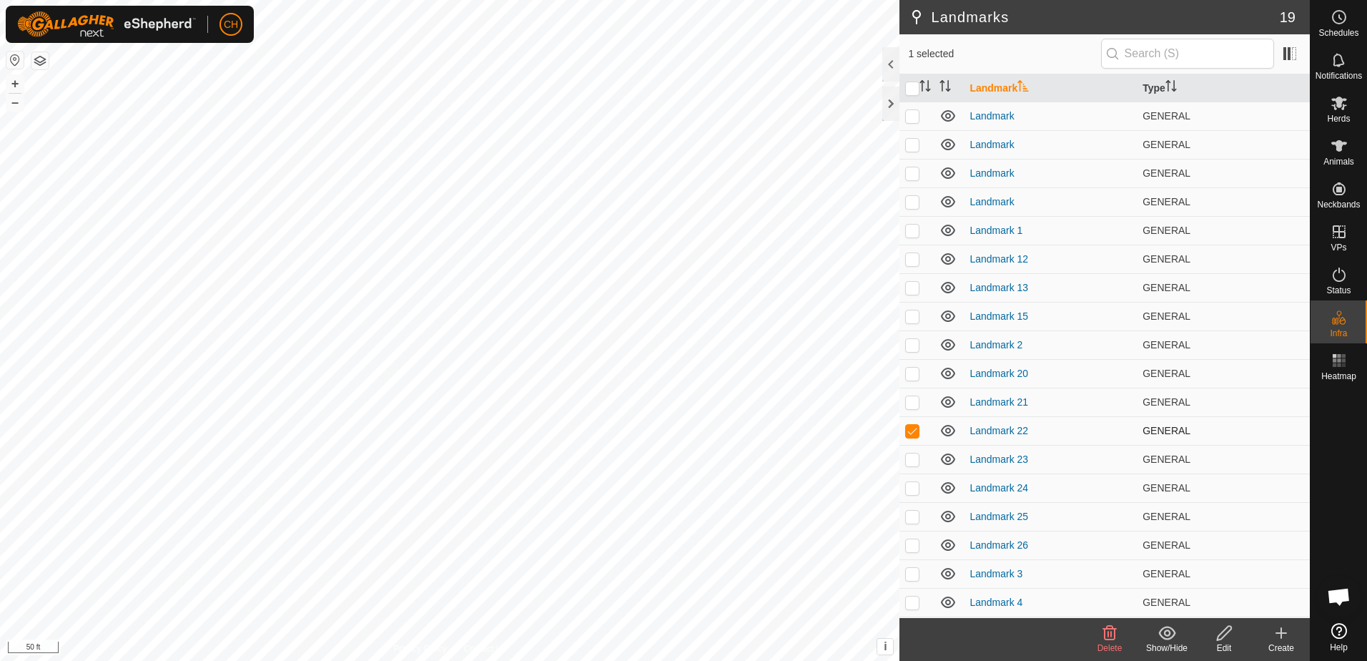
checkbox input "false"
click at [910, 455] on p-checkbox at bounding box center [912, 458] width 14 height 11
checkbox input "false"
click at [913, 485] on p-checkbox at bounding box center [912, 487] width 14 height 11
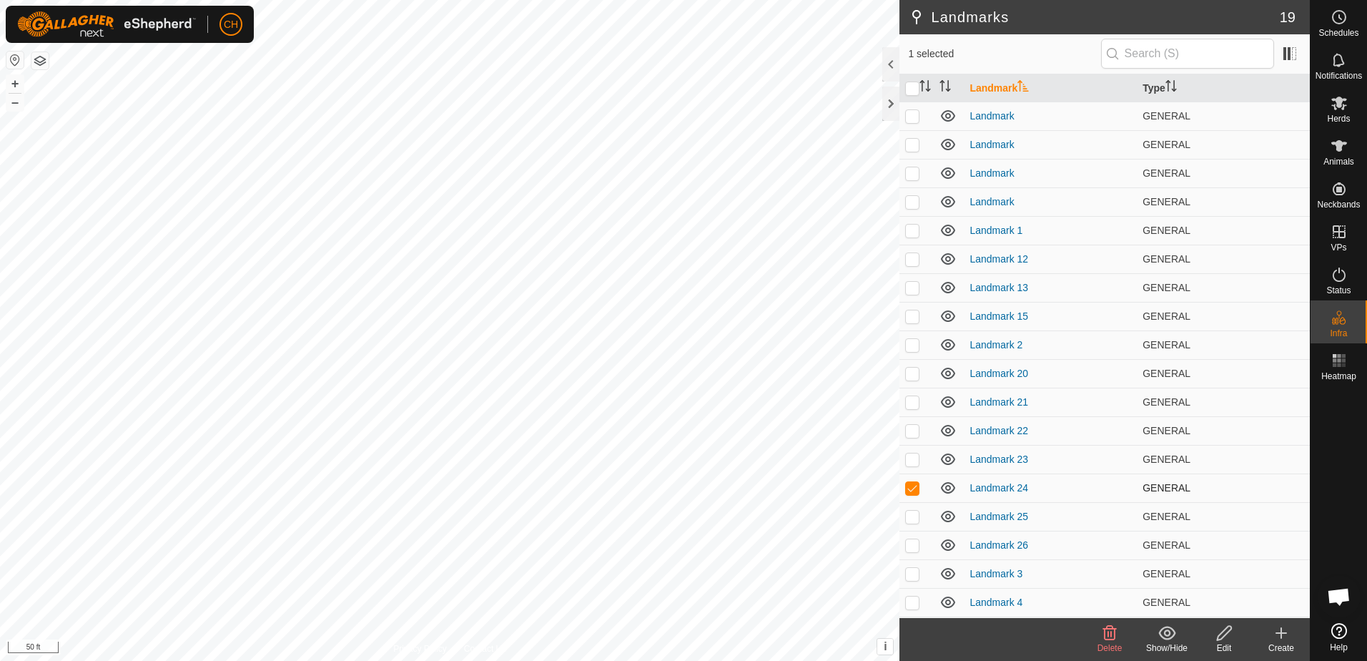
click at [913, 488] on p-checkbox at bounding box center [912, 487] width 14 height 11
checkbox input "false"
click at [913, 511] on p-checkbox at bounding box center [912, 516] width 14 height 11
drag, startPoint x: 913, startPoint y: 511, endPoint x: 912, endPoint y: 519, distance: 7.9
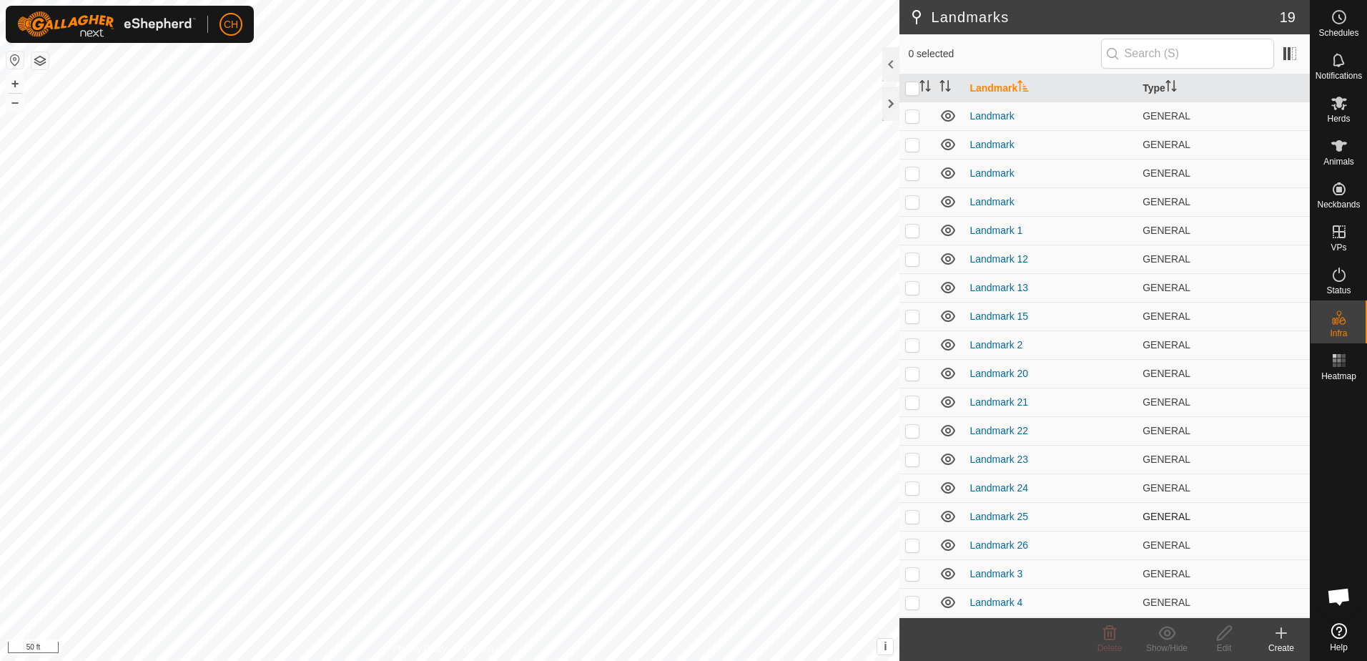
click at [912, 519] on p-checkbox at bounding box center [912, 516] width 14 height 11
checkbox input "false"
click at [913, 543] on p-checkbox at bounding box center [912, 544] width 14 height 11
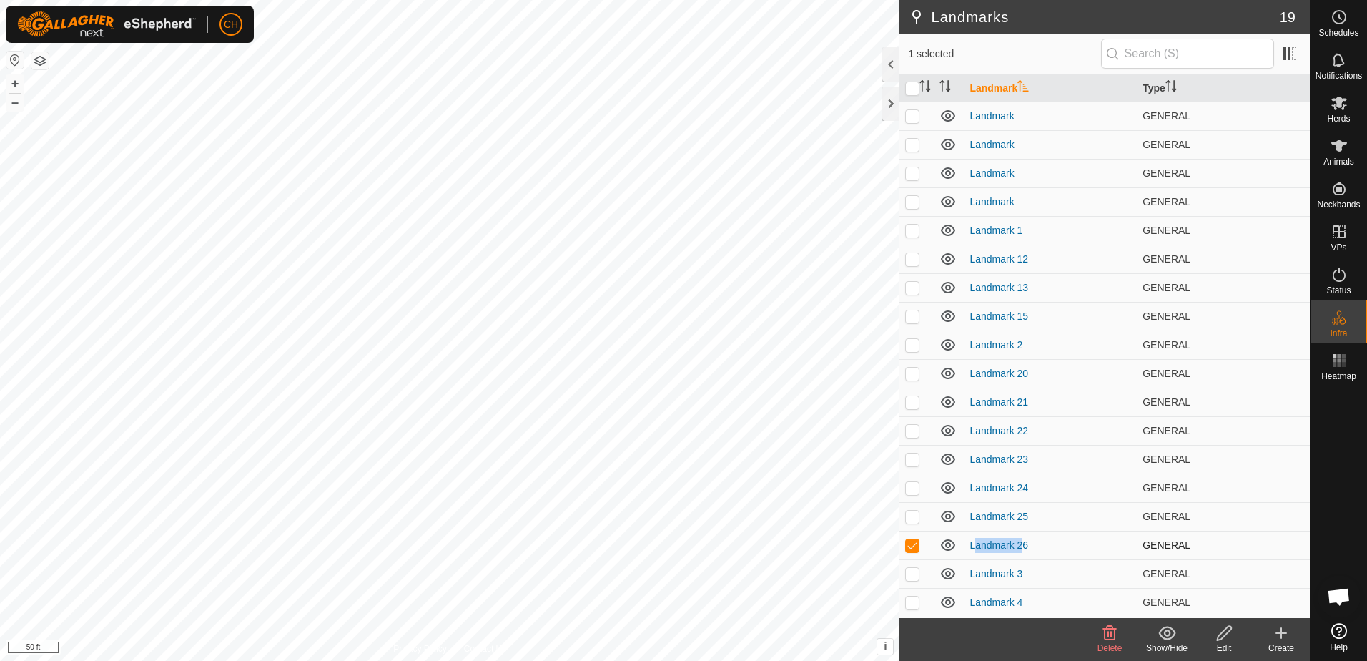
checkbox input "false"
drag, startPoint x: 913, startPoint y: 543, endPoint x: 912, endPoint y: 573, distance: 29.3
click at [912, 573] on p-checkbox at bounding box center [912, 573] width 14 height 11
checkbox input "true"
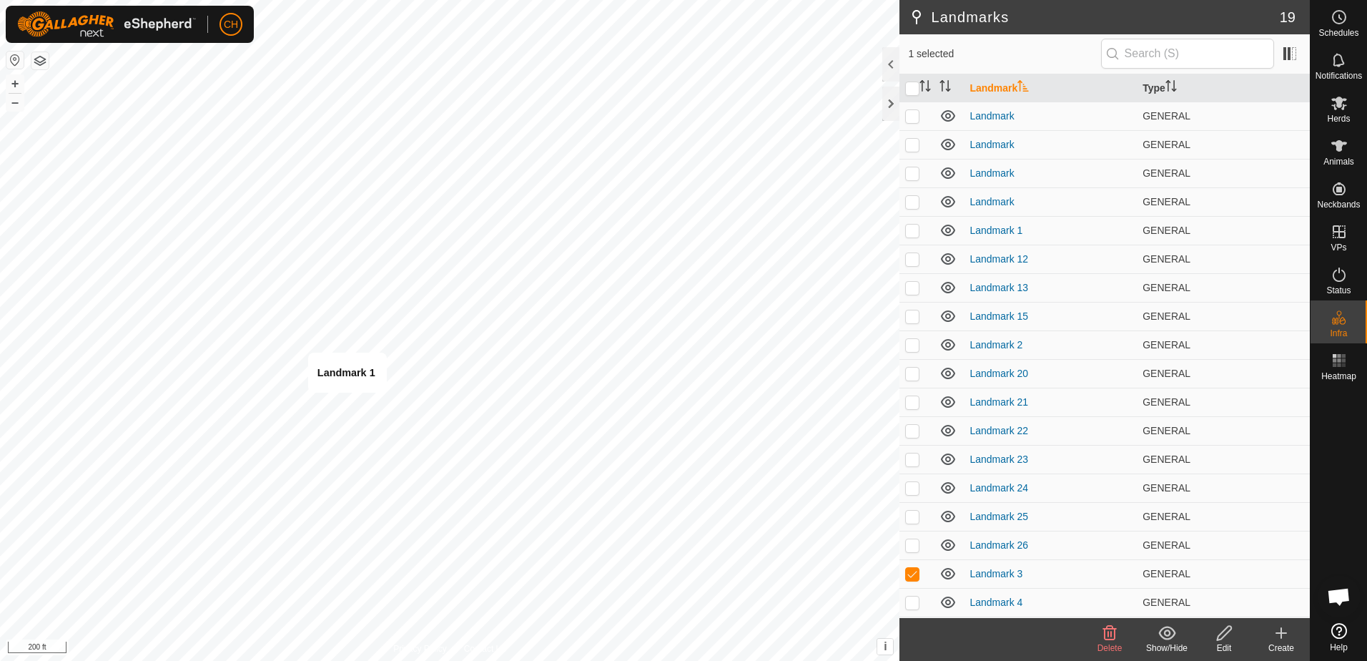
checkbox input "false"
checkbox input "true"
click at [910, 603] on p-checkbox at bounding box center [912, 601] width 14 height 11
checkbox input "true"
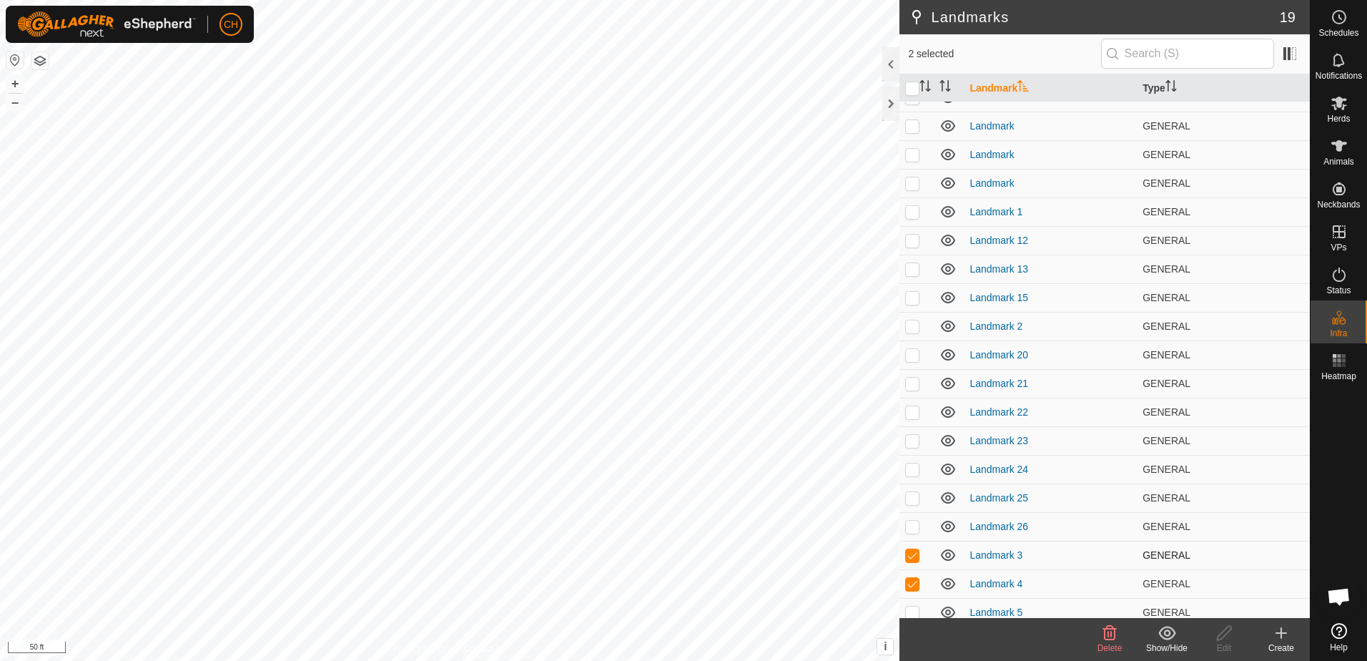
scroll to position [28, 0]
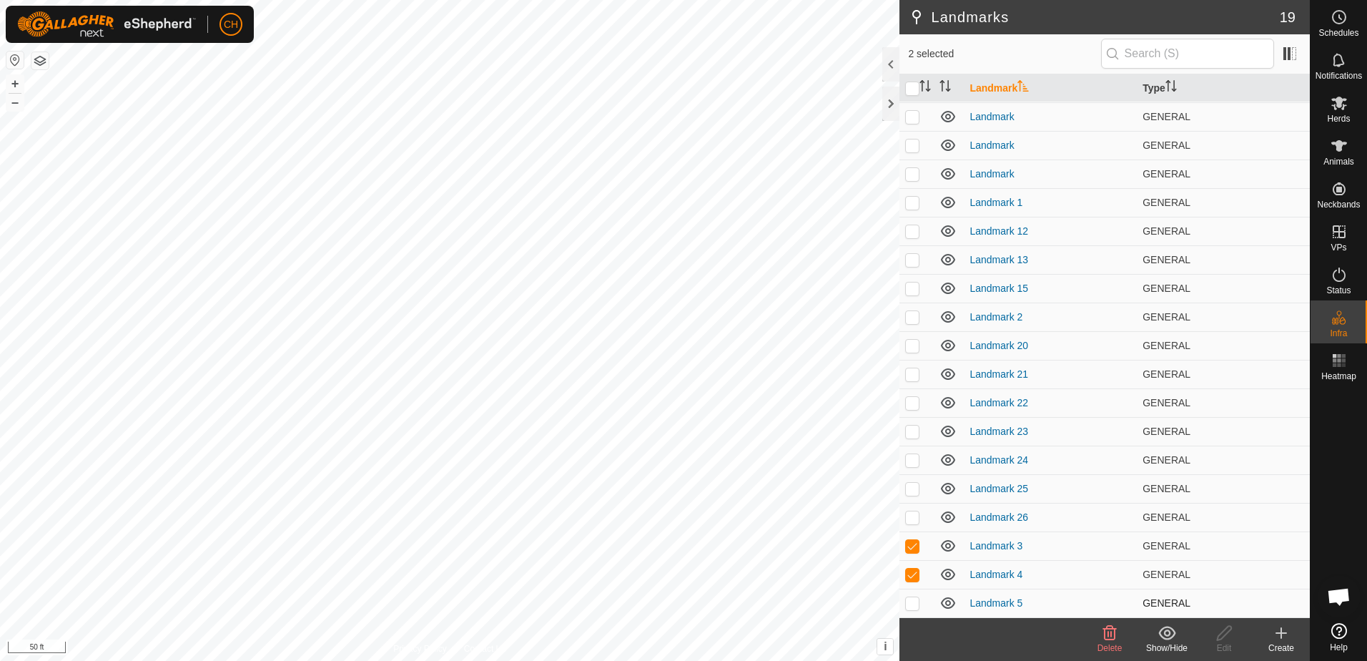
click at [917, 601] on p-checkbox at bounding box center [912, 602] width 14 height 11
checkbox input "true"
click at [1110, 637] on icon at bounding box center [1109, 632] width 17 height 17
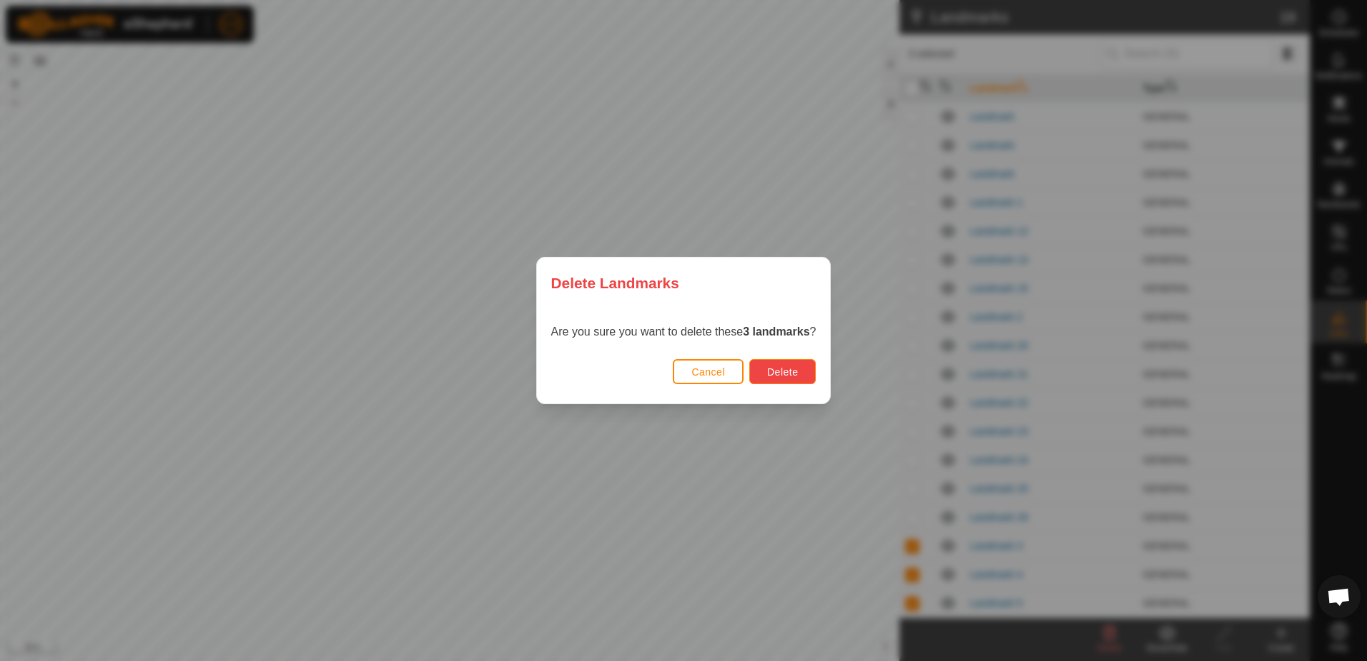
click at [791, 373] on span "Delete" at bounding box center [782, 371] width 31 height 11
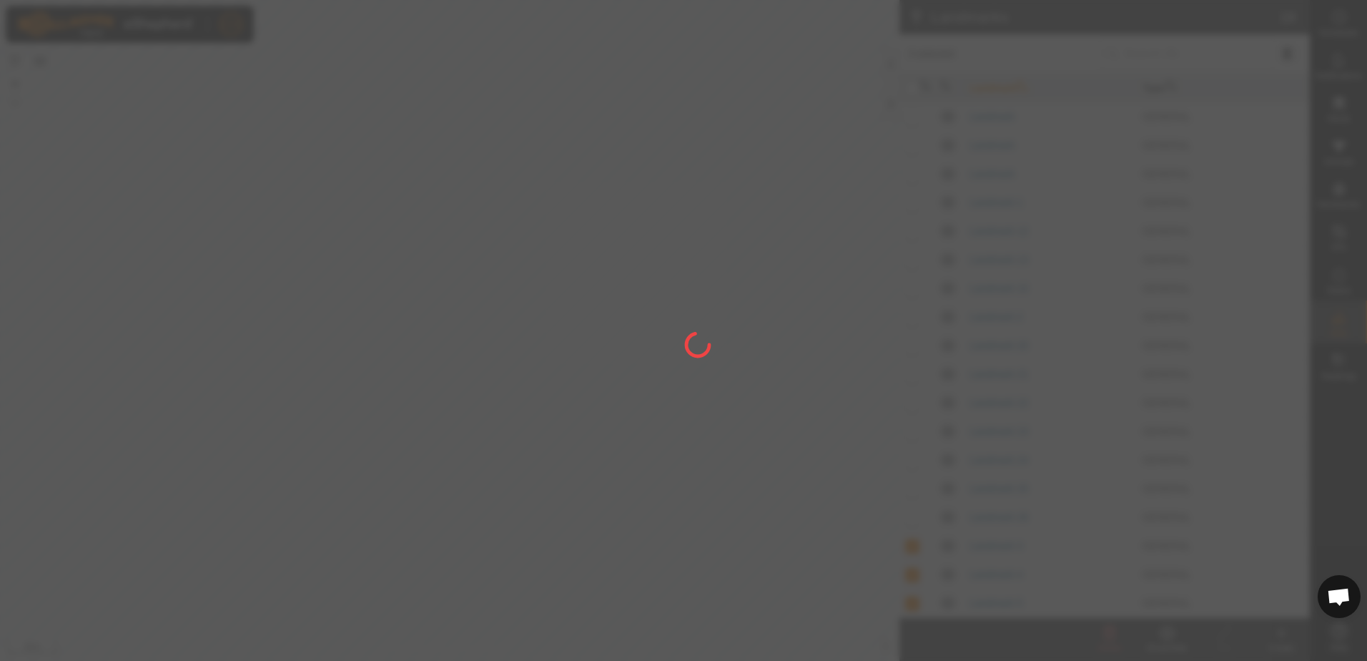
checkbox input "false"
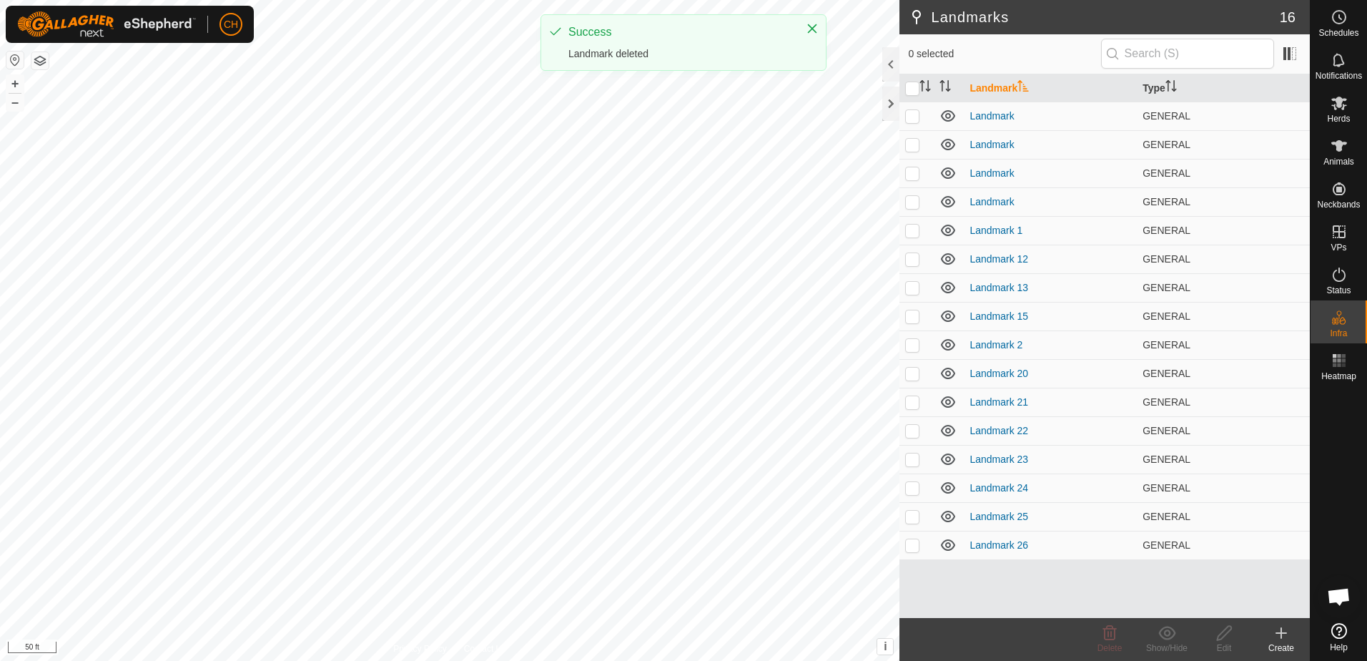
scroll to position [0, 0]
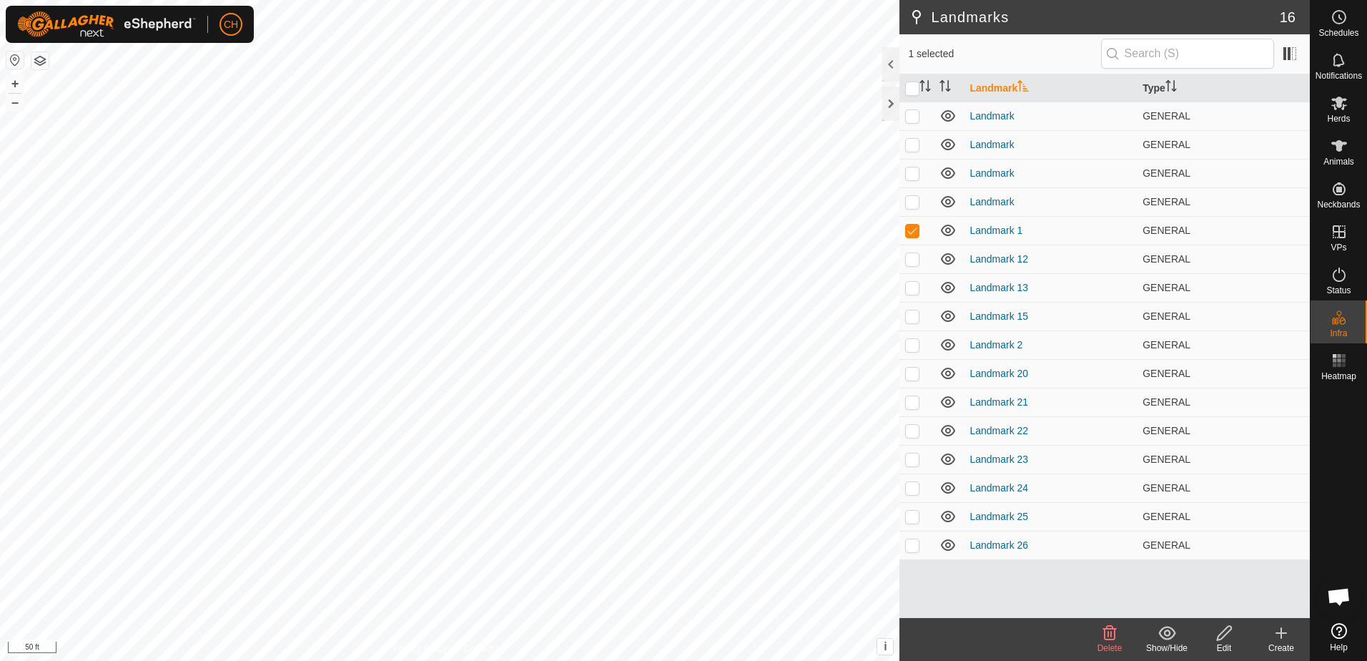
click at [1115, 638] on icon at bounding box center [1110, 633] width 14 height 14
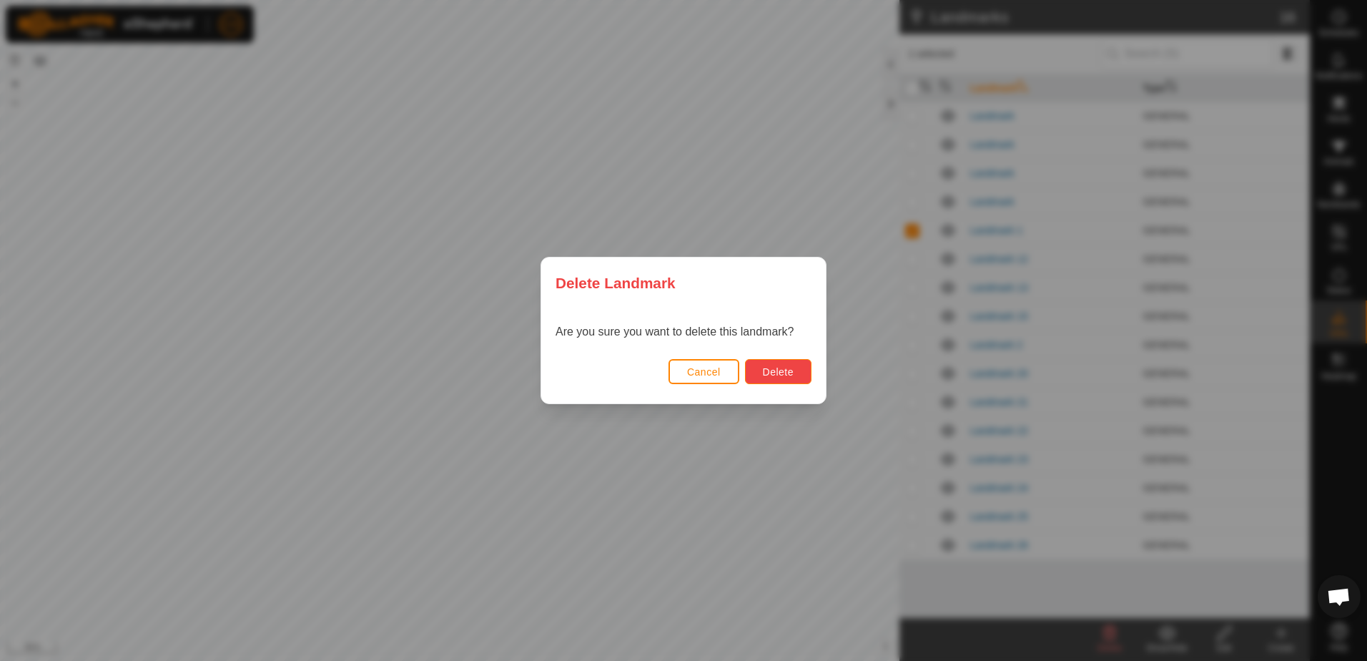
click at [779, 373] on span "Delete" at bounding box center [778, 371] width 31 height 11
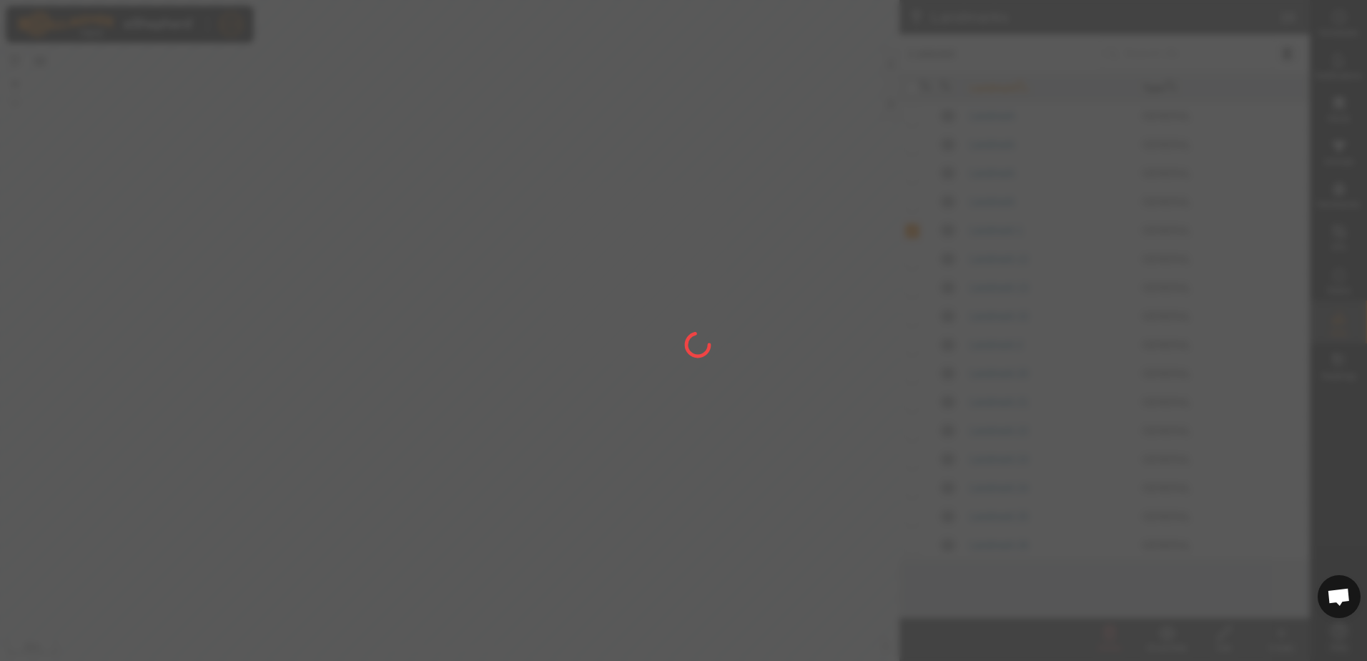
checkbox input "false"
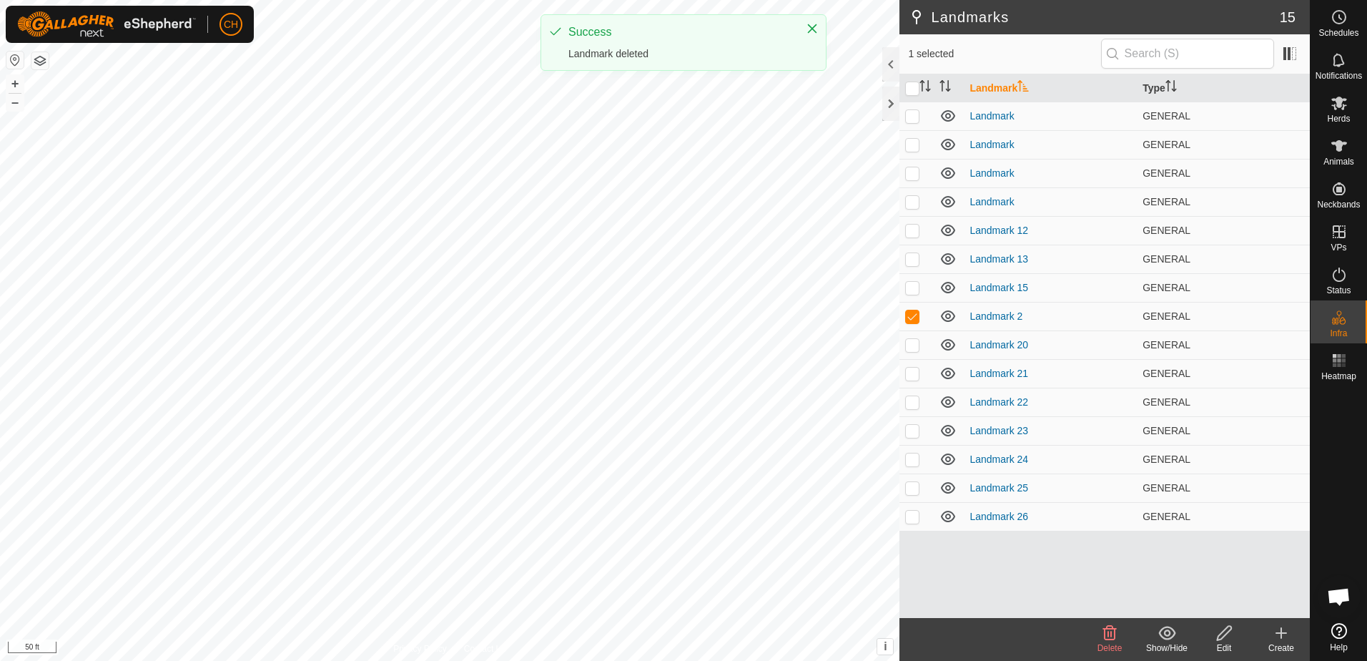
click at [1115, 641] on icon at bounding box center [1109, 632] width 17 height 17
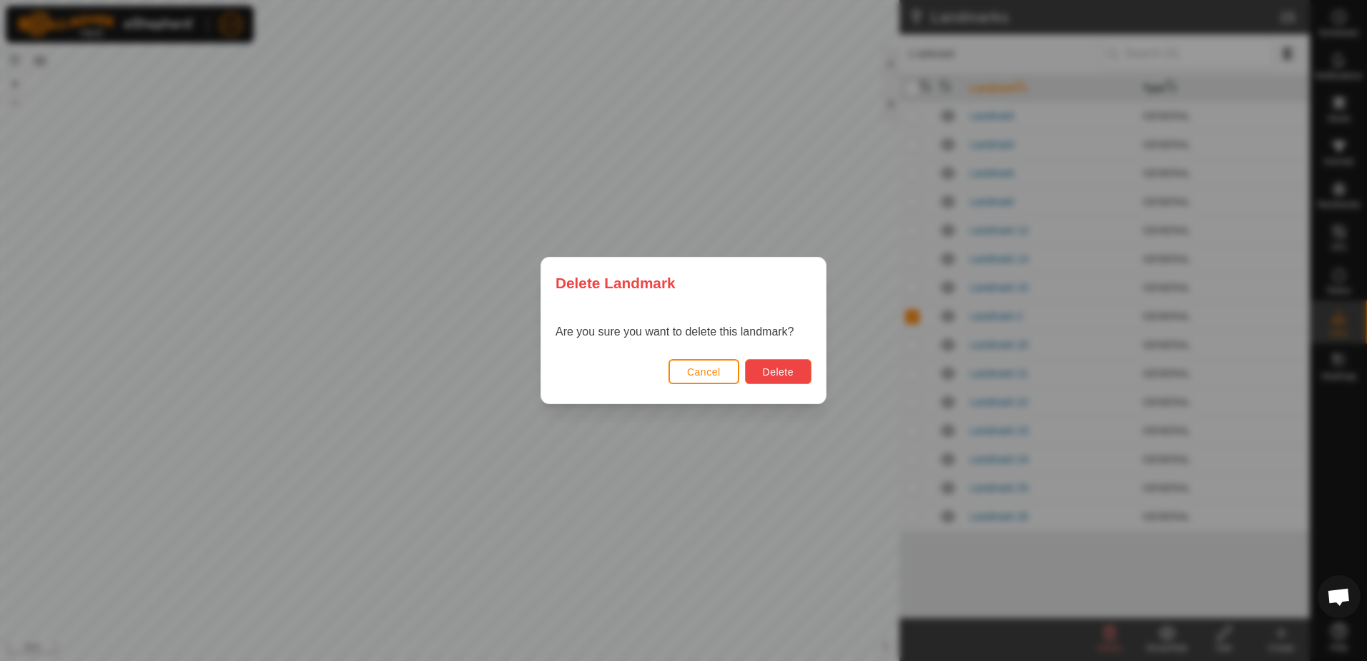
click at [774, 377] on span "Delete" at bounding box center [778, 371] width 31 height 11
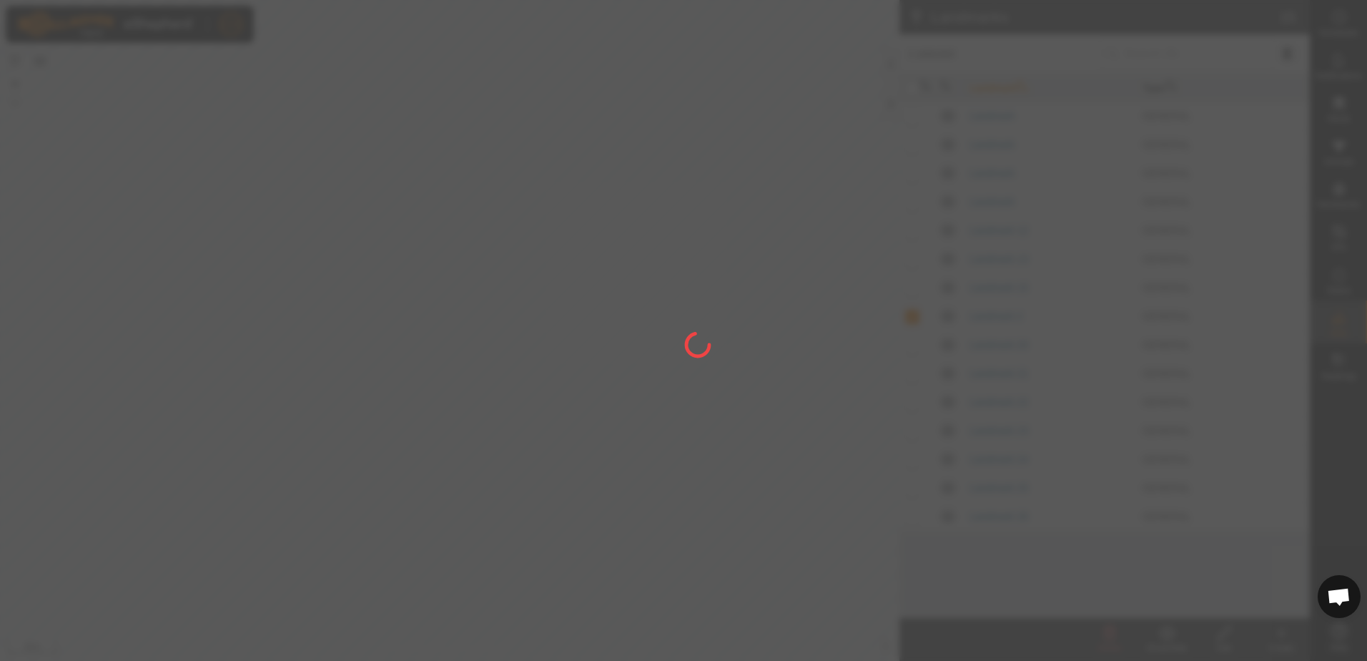
checkbox input "false"
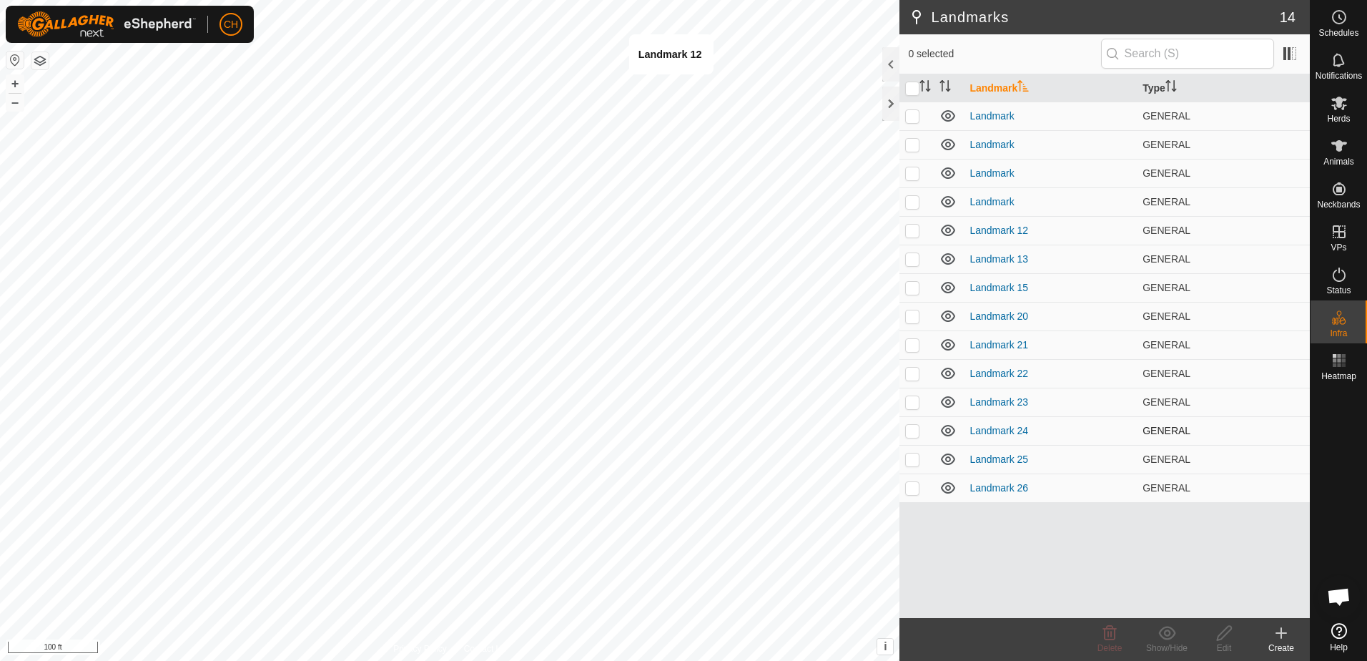
checkbox input "true"
click at [909, 486] on p-checkbox at bounding box center [912, 487] width 14 height 11
checkbox input "false"
click at [913, 458] on p-checkbox at bounding box center [912, 458] width 14 height 11
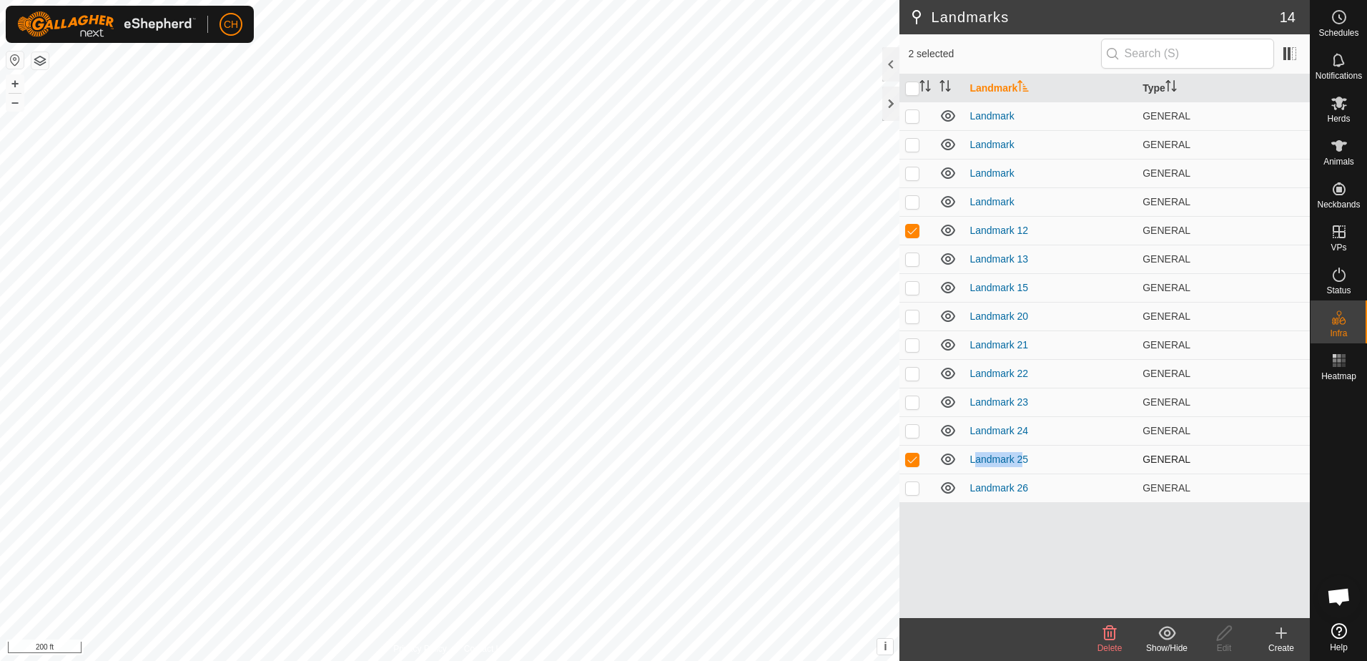
click at [913, 458] on p-checkbox at bounding box center [912, 458] width 14 height 11
checkbox input "false"
drag, startPoint x: 913, startPoint y: 458, endPoint x: 913, endPoint y: 434, distance: 24.3
click at [913, 434] on p-checkbox at bounding box center [912, 430] width 14 height 11
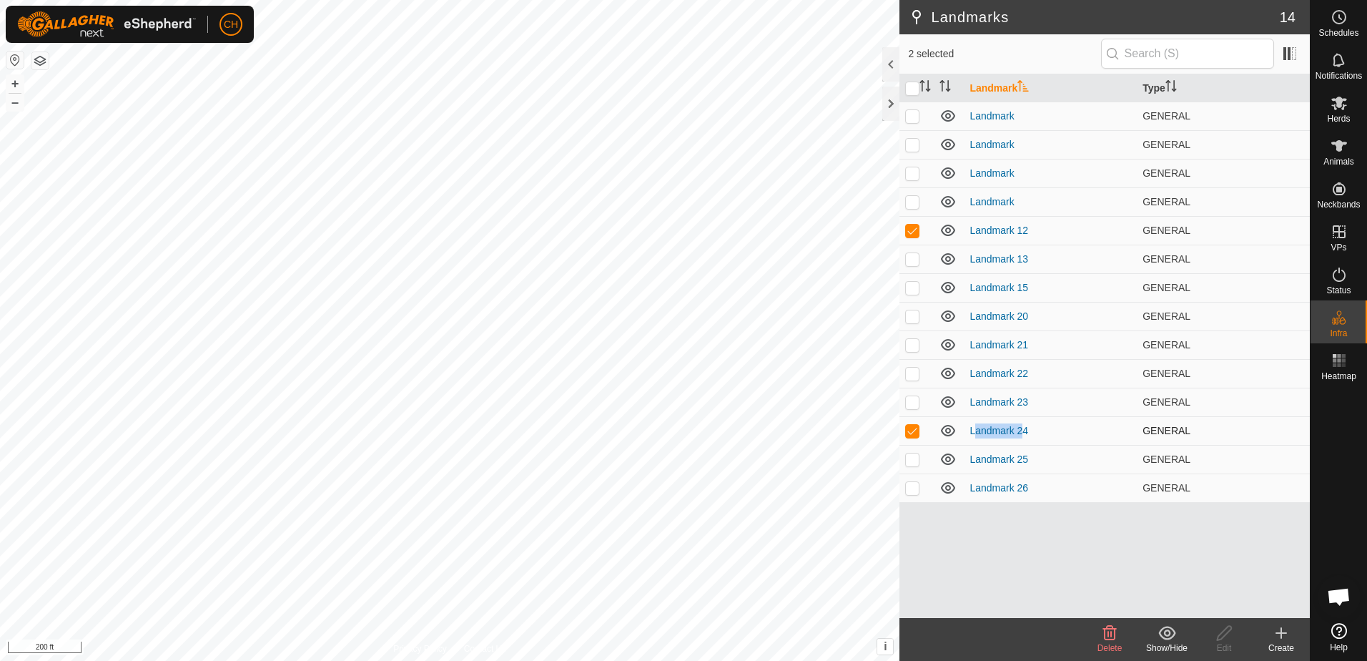
checkbox input "false"
drag, startPoint x: 913, startPoint y: 434, endPoint x: 911, endPoint y: 405, distance: 28.7
click at [911, 405] on p-checkbox at bounding box center [912, 401] width 14 height 11
click at [911, 403] on p-checkbox at bounding box center [912, 401] width 14 height 11
checkbox input "false"
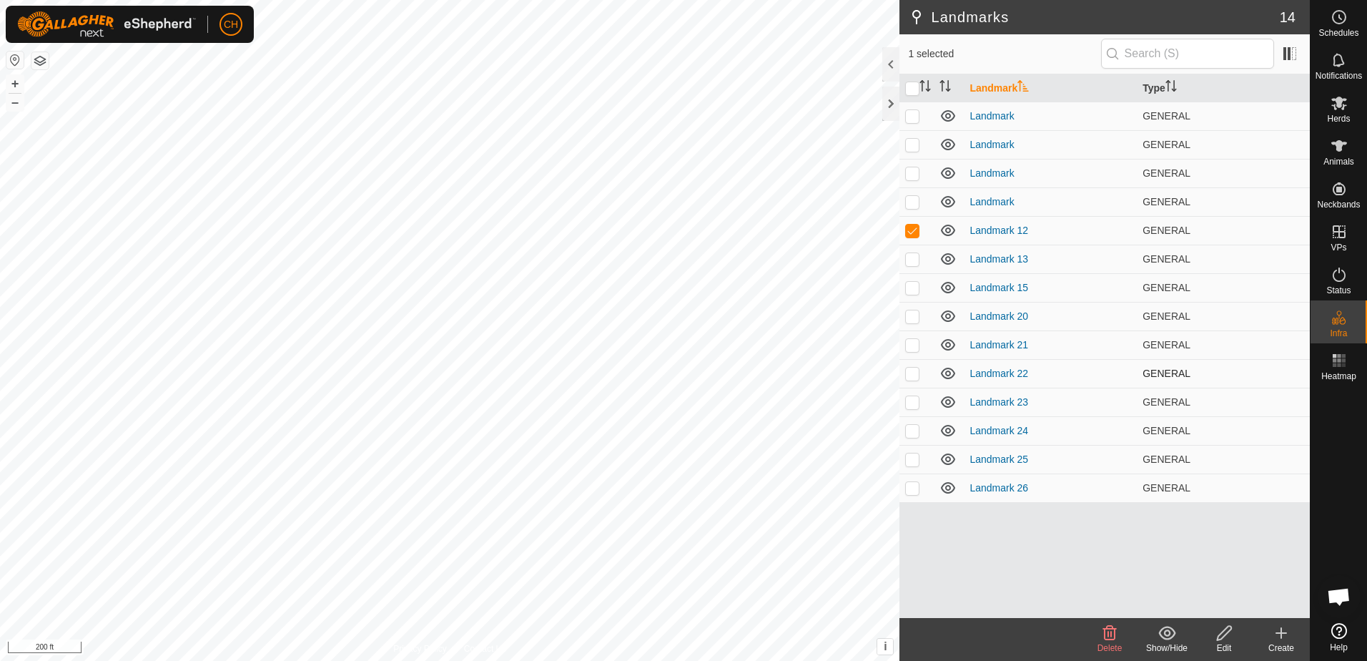
click at [911, 375] on p-checkbox at bounding box center [912, 373] width 14 height 11
checkbox input "false"
click at [913, 346] on p-checkbox at bounding box center [912, 344] width 14 height 11
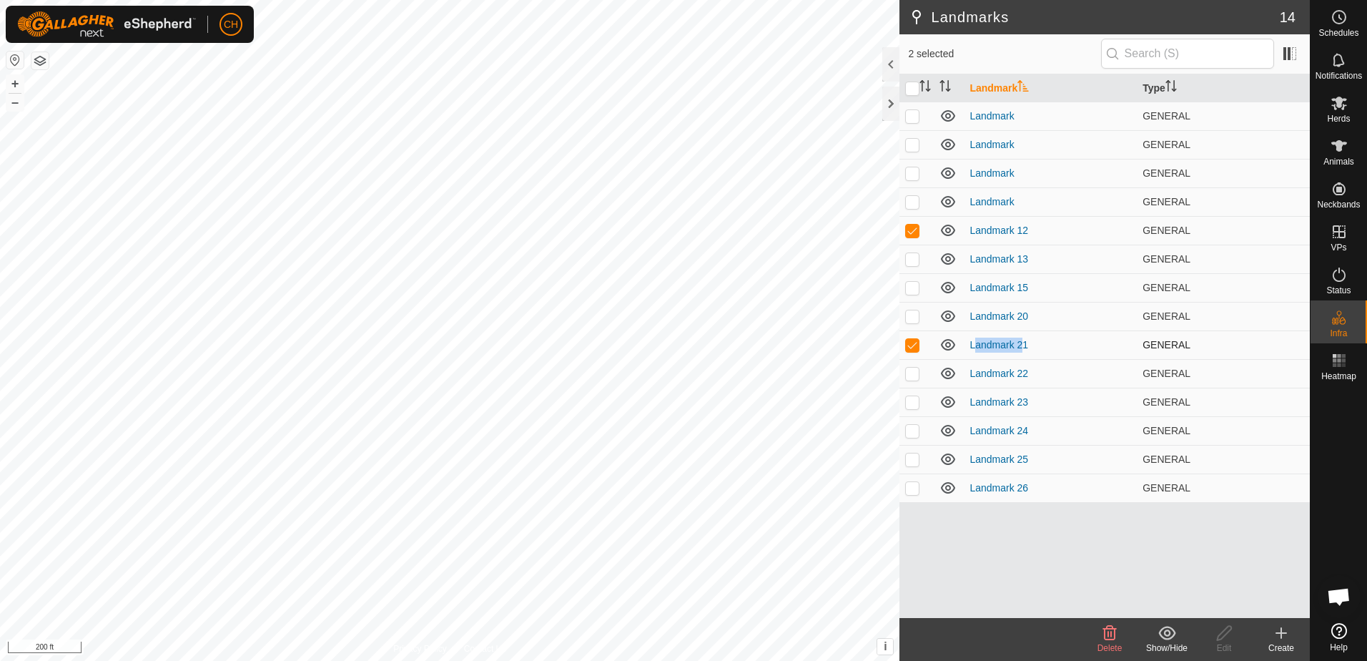
checkbox input "false"
drag, startPoint x: 913, startPoint y: 346, endPoint x: 909, endPoint y: 322, distance: 24.6
click at [909, 322] on p-checkbox at bounding box center [912, 315] width 14 height 11
click at [910, 320] on p-checkbox at bounding box center [912, 315] width 14 height 11
checkbox input "false"
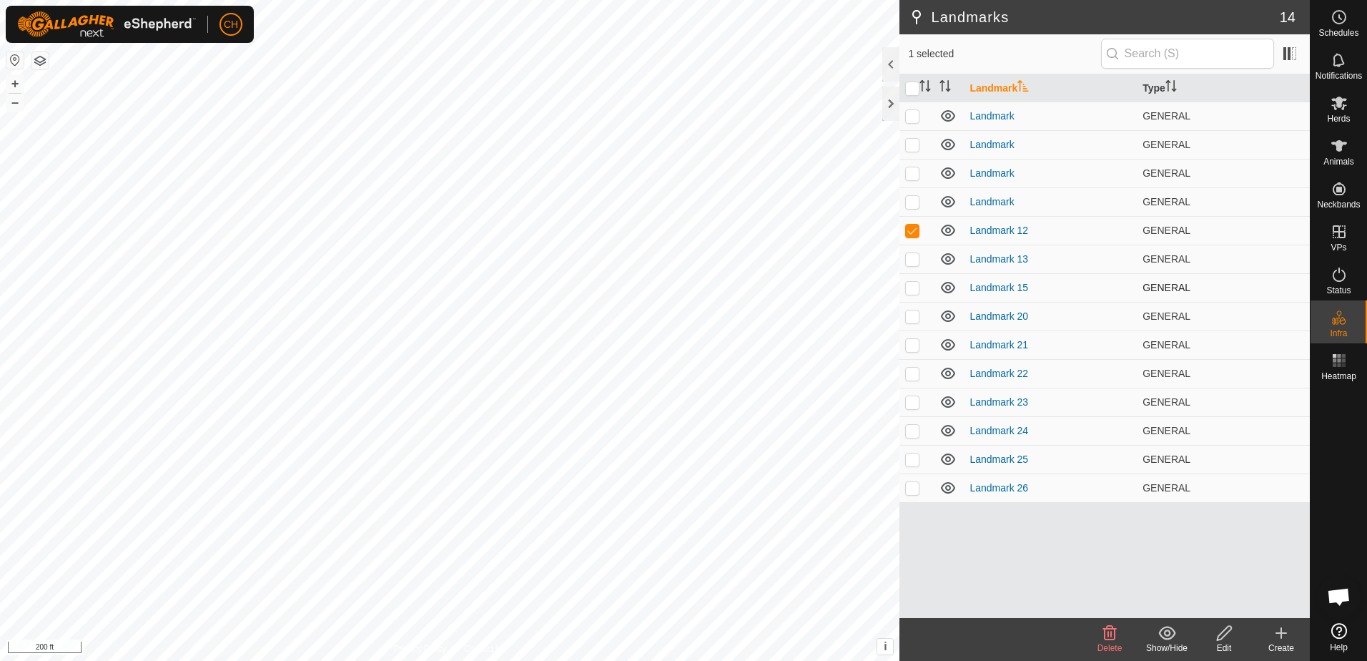
click at [914, 287] on p-checkbox at bounding box center [912, 287] width 14 height 11
click at [915, 286] on p-checkbox at bounding box center [912, 287] width 14 height 11
checkbox input "false"
drag, startPoint x: 915, startPoint y: 286, endPoint x: 910, endPoint y: 258, distance: 28.3
click at [910, 258] on p-checkbox at bounding box center [912, 258] width 14 height 11
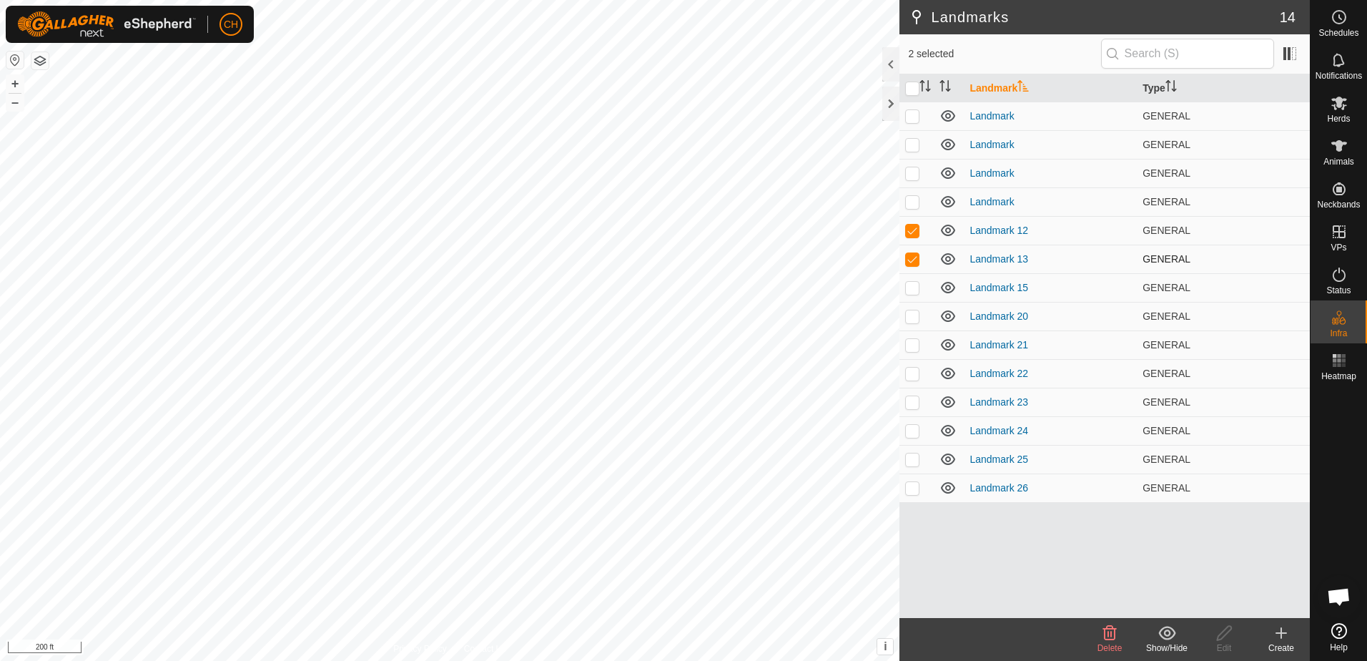
click at [910, 258] on p-checkbox at bounding box center [912, 258] width 14 height 11
checkbox input "false"
click at [911, 200] on p-checkbox at bounding box center [912, 201] width 14 height 11
checkbox input "false"
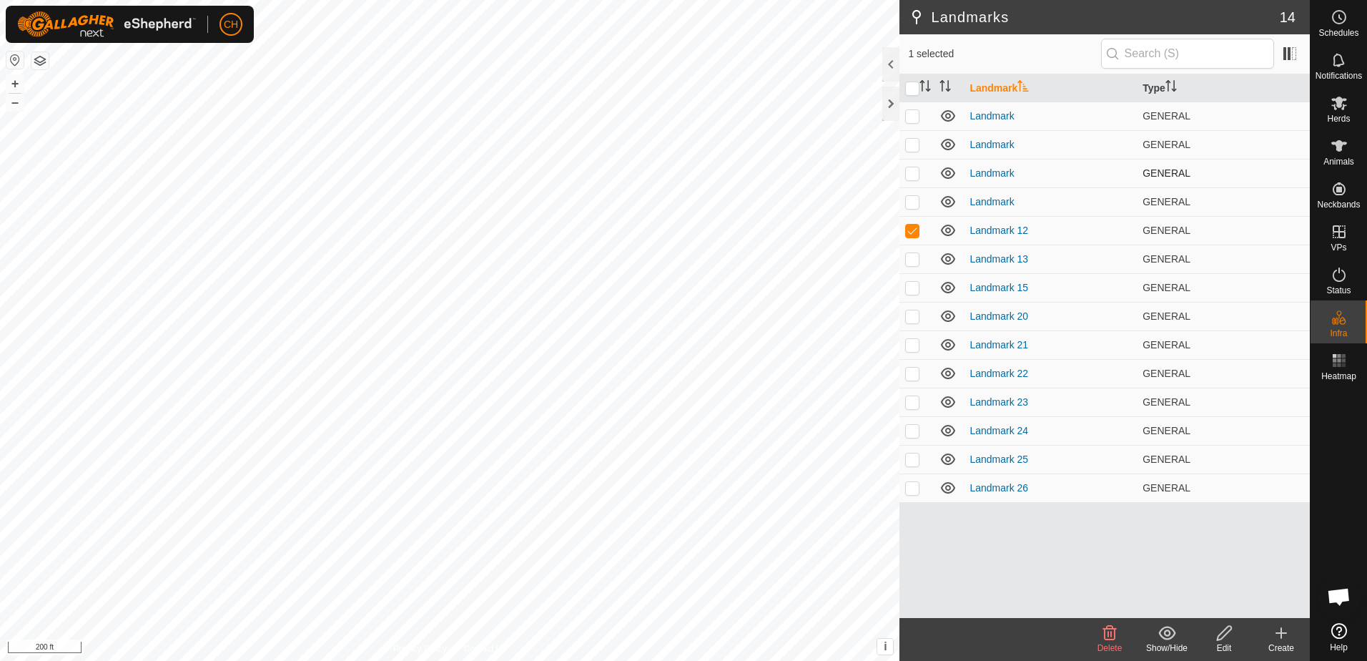
drag, startPoint x: 911, startPoint y: 200, endPoint x: 909, endPoint y: 172, distance: 27.9
click at [909, 172] on p-checkbox at bounding box center [912, 172] width 14 height 11
checkbox input "false"
click at [910, 145] on p-checkbox at bounding box center [912, 144] width 14 height 11
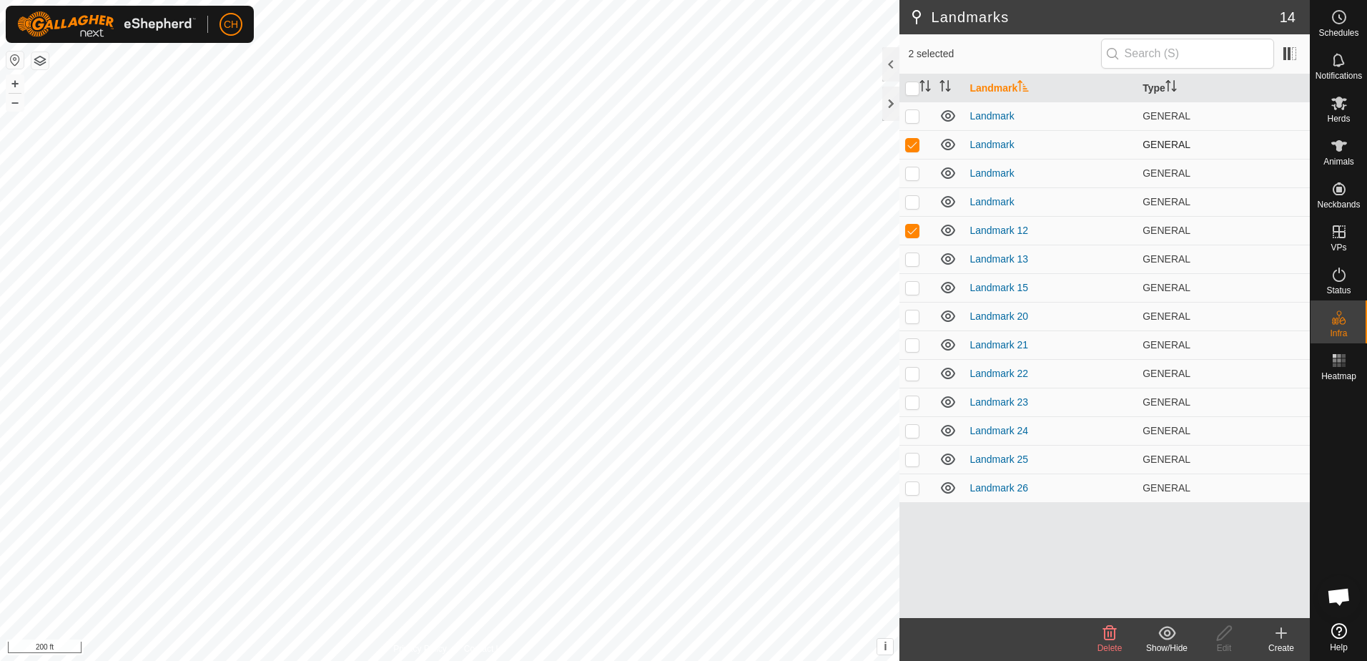
click at [910, 145] on p-checkbox at bounding box center [912, 144] width 14 height 11
checkbox input "false"
drag, startPoint x: 910, startPoint y: 145, endPoint x: 912, endPoint y: 115, distance: 30.1
click at [912, 115] on p-checkbox at bounding box center [912, 115] width 14 height 11
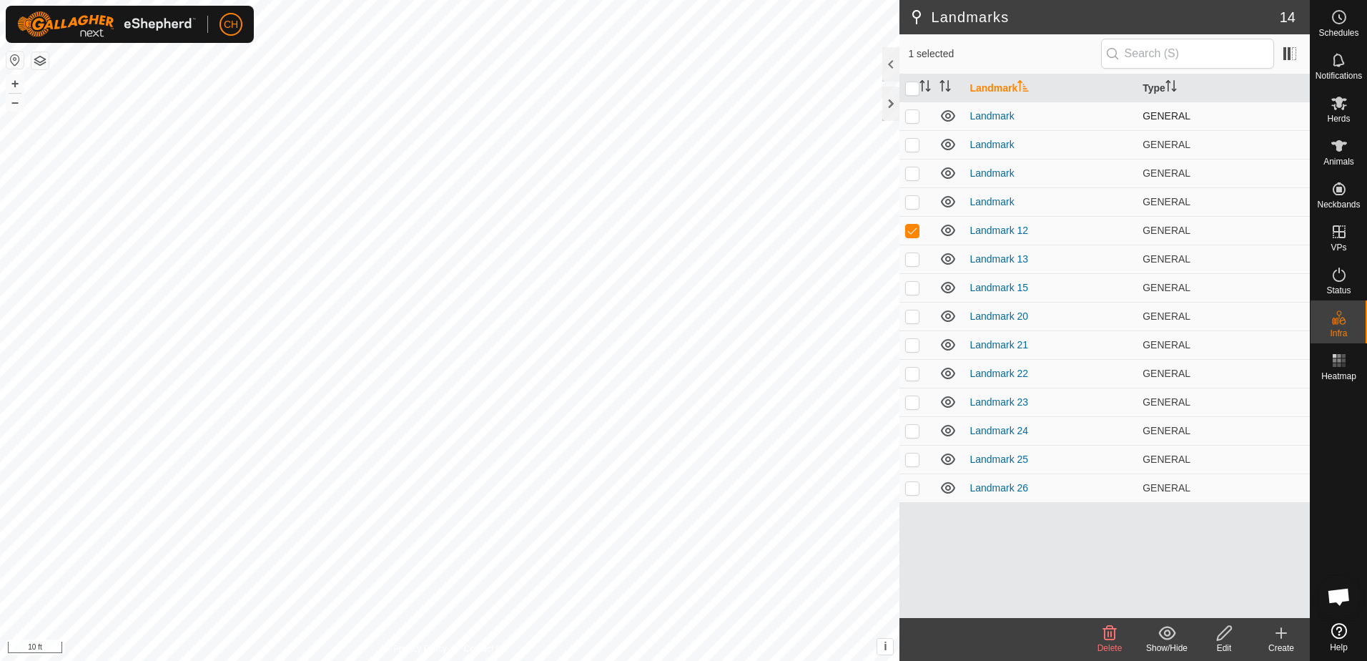
click at [914, 116] on p-checkbox at bounding box center [912, 115] width 14 height 11
checkbox input "false"
click at [1108, 643] on span "Delete" at bounding box center [1110, 648] width 25 height 10
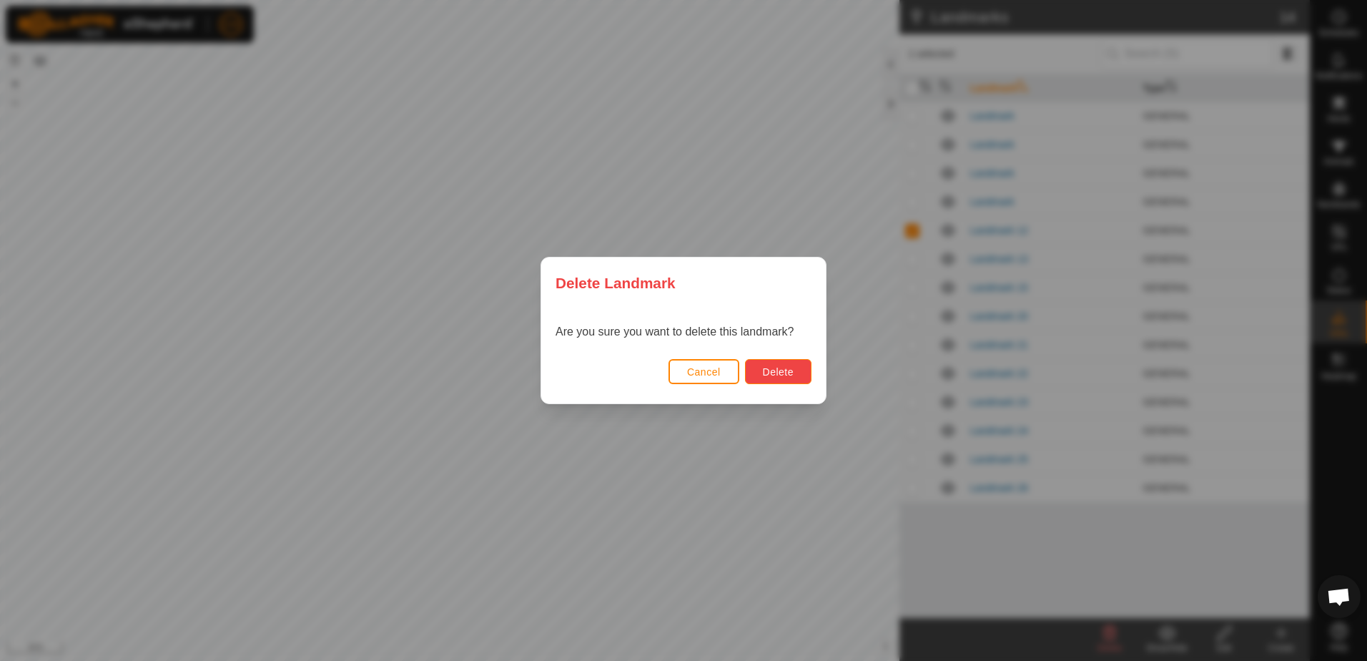
click at [775, 372] on span "Delete" at bounding box center [778, 371] width 31 height 11
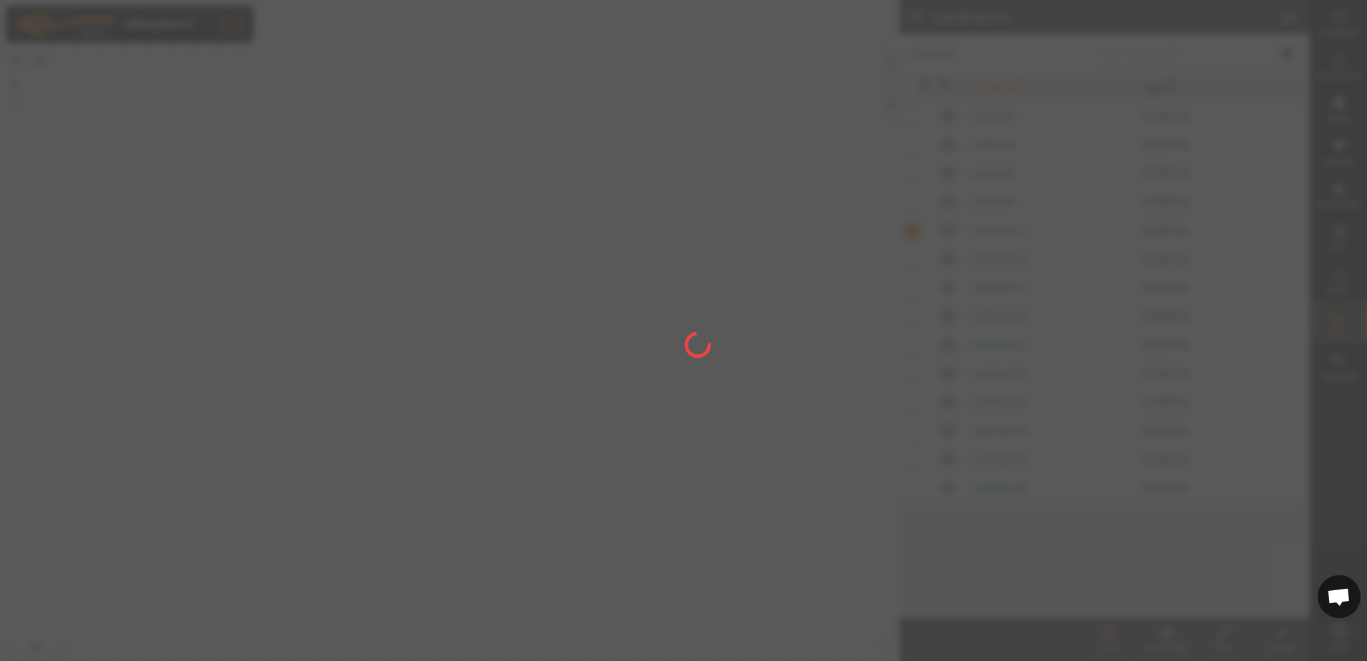
checkbox input "false"
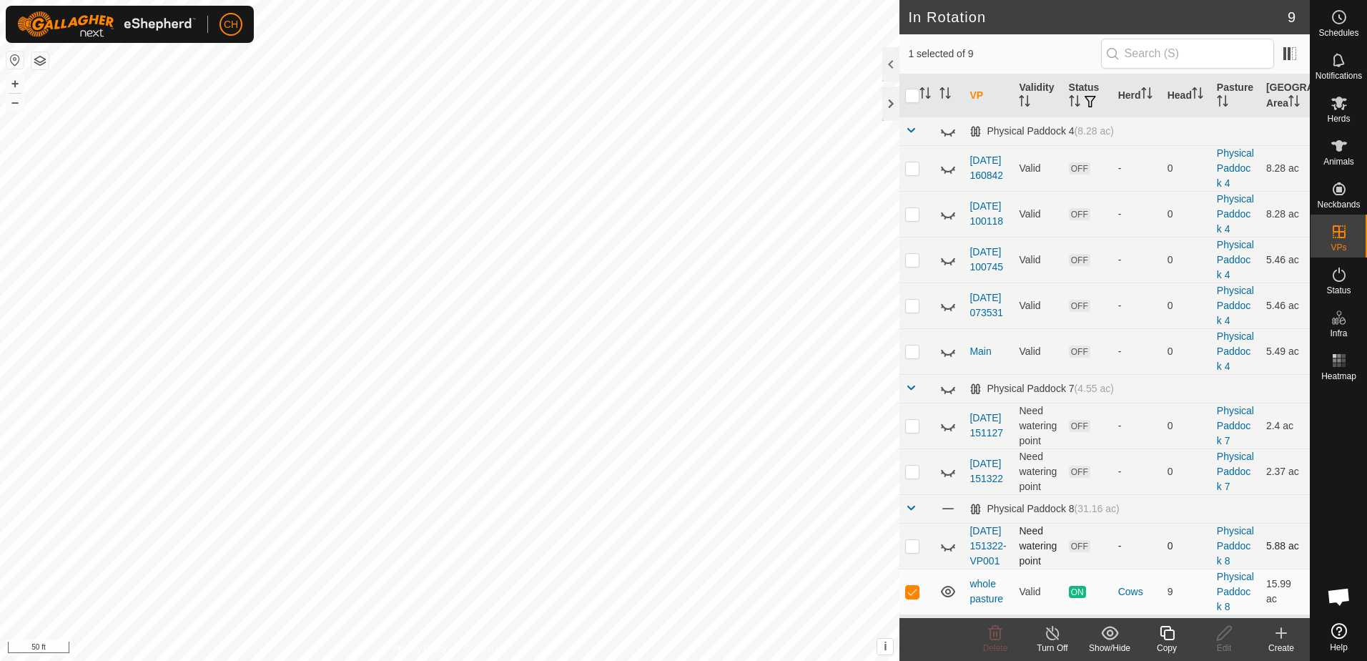
scroll to position [132, 0]
